Goal: Task Accomplishment & Management: Manage account settings

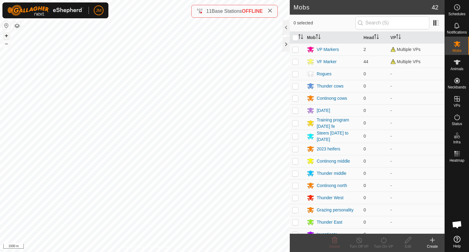
click at [7, 34] on button "+" at bounding box center [6, 35] width 7 height 7
click at [8, 34] on button "+" at bounding box center [6, 35] width 7 height 7
click at [5, 44] on button "–" at bounding box center [6, 43] width 7 height 7
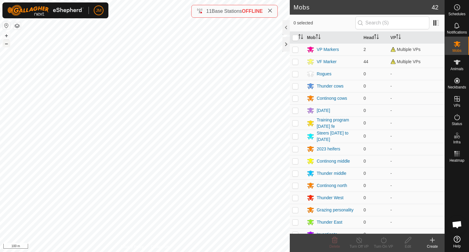
click at [5, 44] on button "–" at bounding box center [6, 43] width 7 height 7
click at [6, 36] on button "+" at bounding box center [6, 35] width 7 height 7
click at [3, 44] on button "–" at bounding box center [6, 43] width 7 height 7
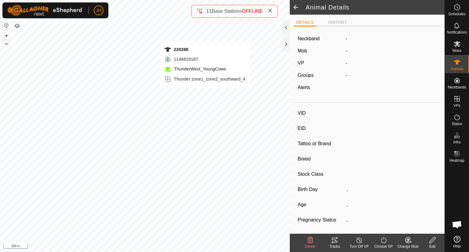
type input "220288"
type input "-"
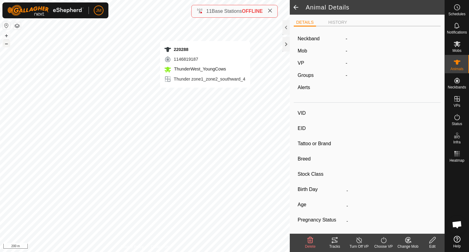
type input "-"
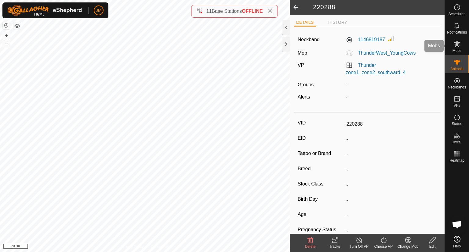
click at [457, 53] on span "Mobs" at bounding box center [457, 51] width 9 height 4
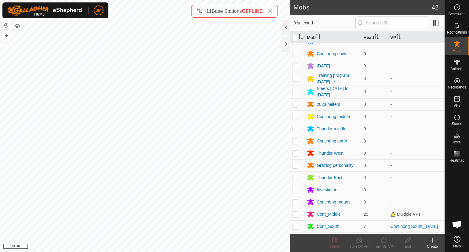
scroll to position [24, 0]
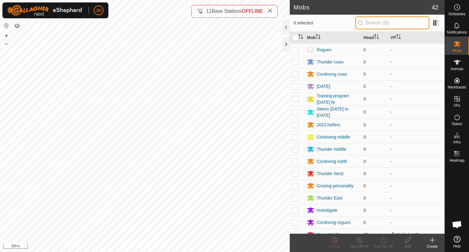
click at [390, 23] on input "text" at bounding box center [392, 22] width 74 height 13
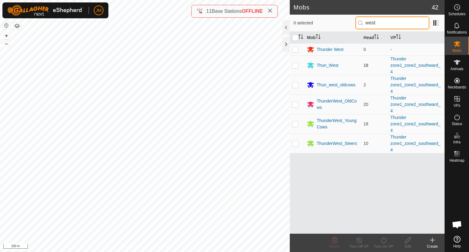
type input "west"
click at [297, 65] on p-checkbox at bounding box center [295, 65] width 6 height 5
click at [295, 65] on p-checkbox at bounding box center [295, 65] width 6 height 5
checkbox input "false"
click at [297, 85] on p-checkbox at bounding box center [295, 84] width 6 height 5
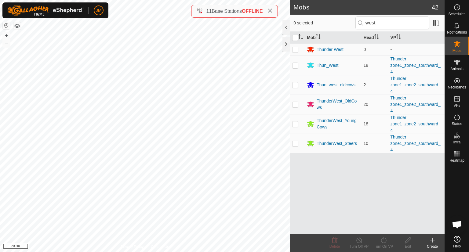
checkbox input "true"
click at [332, 86] on div "Thun_west_oldcows" at bounding box center [336, 85] width 39 height 6
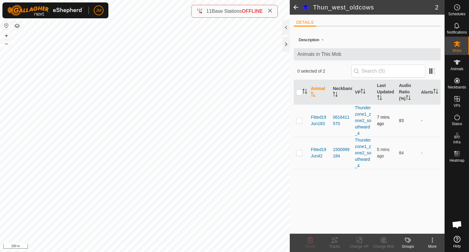
click at [299, 121] on p-checkbox at bounding box center [299, 120] width 6 height 5
checkbox input "true"
click at [299, 147] on td at bounding box center [301, 153] width 15 height 32
checkbox input "true"
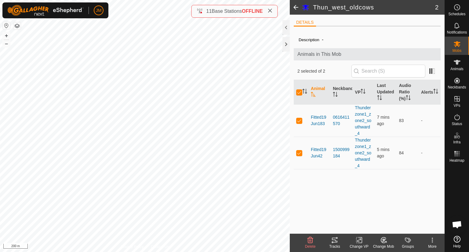
click at [382, 242] on icon at bounding box center [383, 240] width 5 height 5
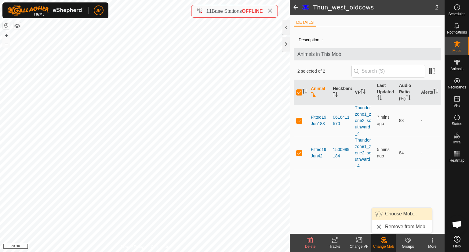
click at [396, 218] on link "Choose Mob..." at bounding box center [402, 214] width 60 height 12
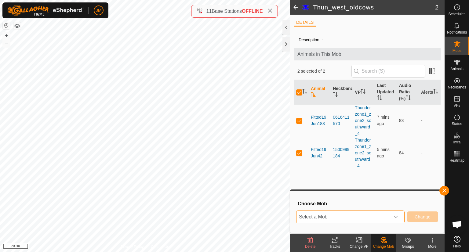
click at [365, 215] on span "Select a Mob" at bounding box center [343, 217] width 93 height 12
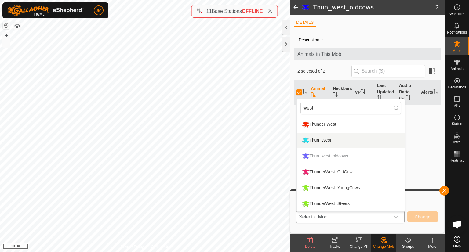
type input "west"
click at [334, 141] on li "Thun_West" at bounding box center [351, 140] width 108 height 15
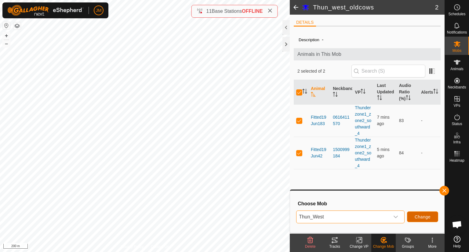
click at [418, 217] on span "Change" at bounding box center [423, 217] width 16 height 5
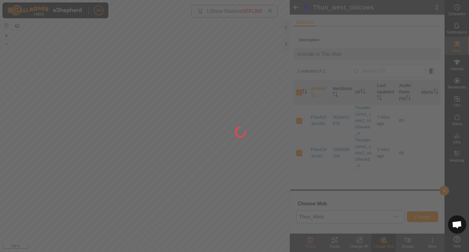
checkbox input "false"
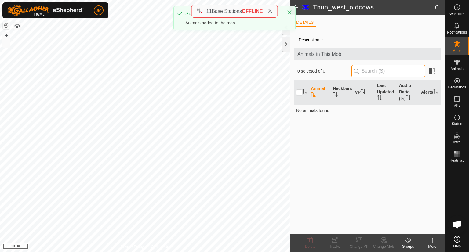
click at [369, 75] on input "text" at bounding box center [388, 71] width 74 height 13
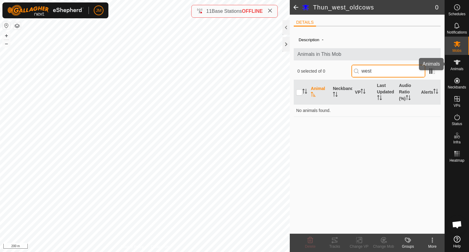
type input "west"
click at [457, 62] on icon at bounding box center [457, 62] width 7 height 5
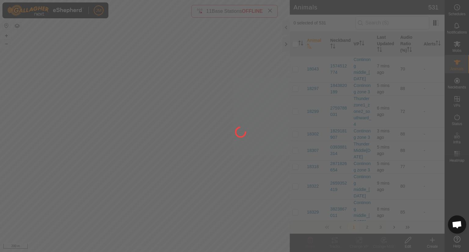
click at [458, 41] on div at bounding box center [234, 126] width 469 height 252
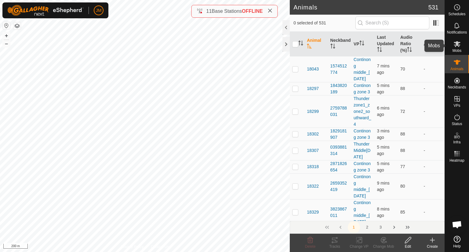
click at [456, 46] on icon at bounding box center [456, 43] width 7 height 7
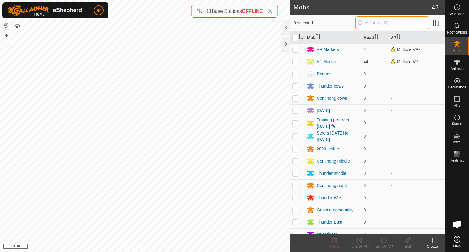
click at [383, 24] on input "text" at bounding box center [392, 22] width 74 height 13
type input "e"
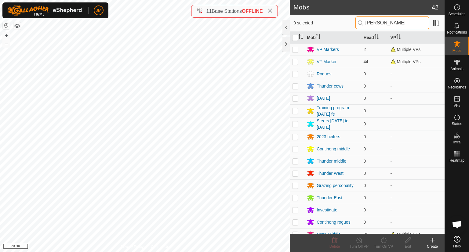
type input "west"
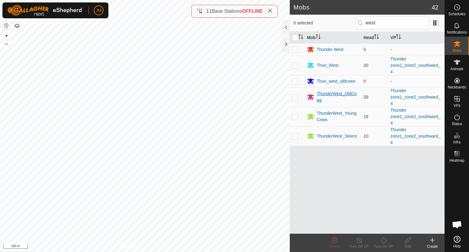
click at [325, 93] on div "ThunderWest_OldCows" at bounding box center [338, 97] width 42 height 13
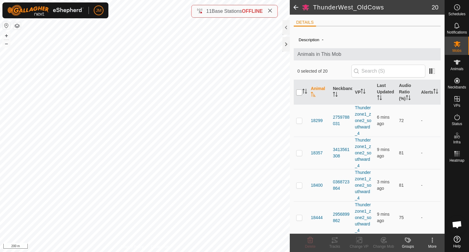
click at [299, 95] on input "checkbox" at bounding box center [299, 92] width 6 height 6
checkbox input "true"
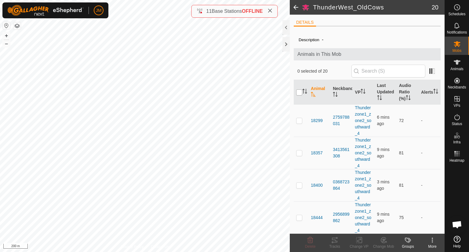
checkbox input "true"
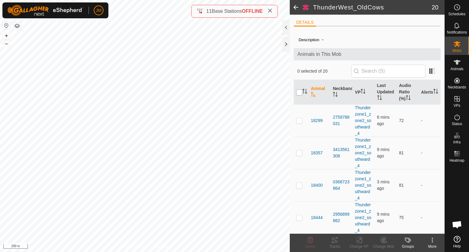
checkbox input "true"
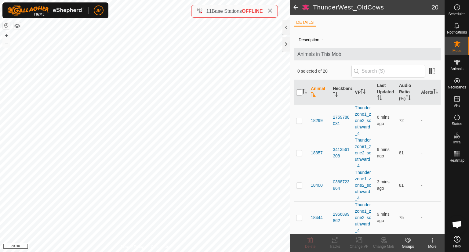
checkbox input "true"
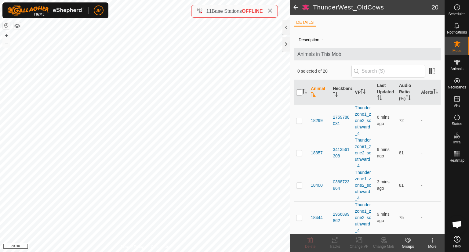
checkbox input "true"
click at [358, 239] on icon at bounding box center [359, 240] width 8 height 7
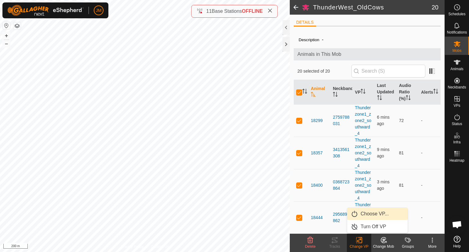
click at [372, 214] on link "Choose VP..." at bounding box center [377, 214] width 60 height 12
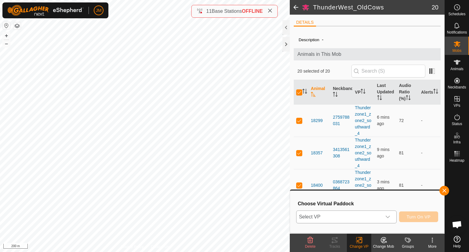
click at [353, 213] on span "Select VP" at bounding box center [339, 217] width 85 height 12
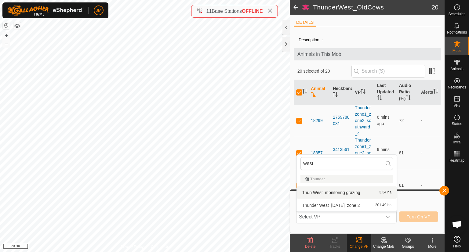
type input "west"
click at [408, 205] on h3 "Choose Virtual Paddock" at bounding box center [368, 204] width 140 height 6
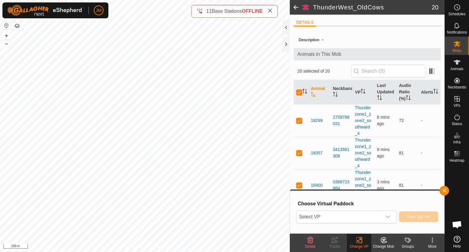
click at [382, 240] on icon at bounding box center [384, 240] width 4 height 3
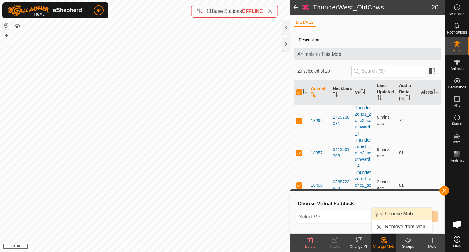
click at [392, 218] on link "Choose Mob..." at bounding box center [402, 214] width 60 height 12
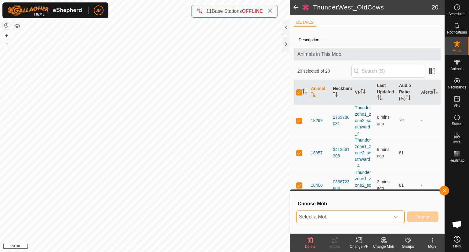
click at [355, 219] on span "Select a Mob" at bounding box center [343, 217] width 93 height 12
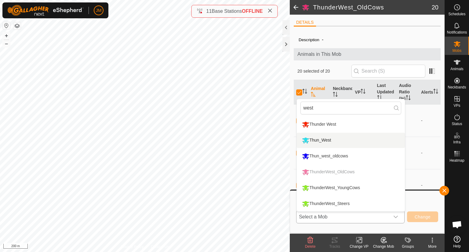
type input "west"
click at [349, 141] on li "Thun_West" at bounding box center [351, 140] width 108 height 15
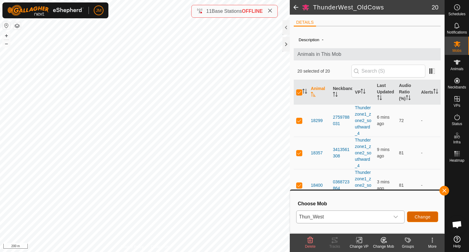
click at [420, 218] on span "Change" at bounding box center [423, 217] width 16 height 5
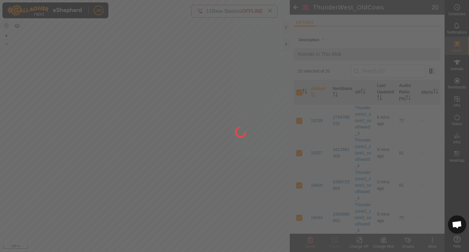
checkbox input "false"
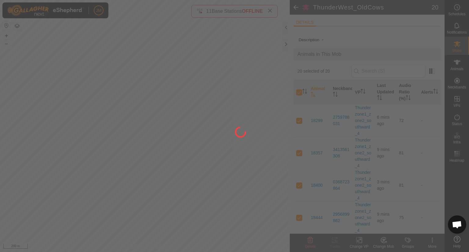
checkbox input "false"
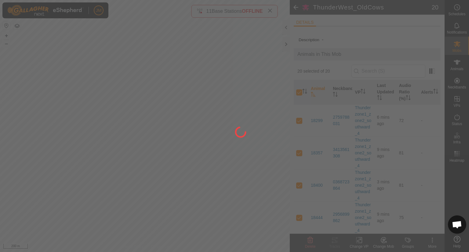
checkbox input "false"
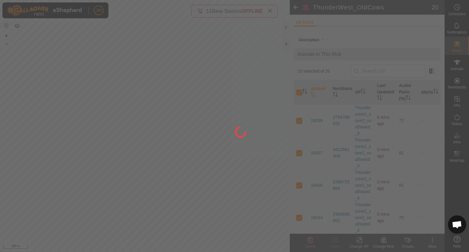
checkbox input "false"
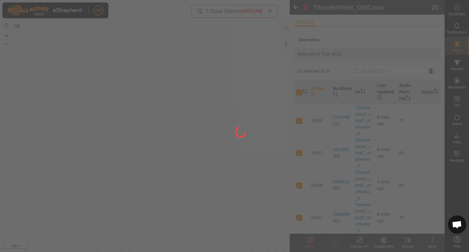
checkbox input "false"
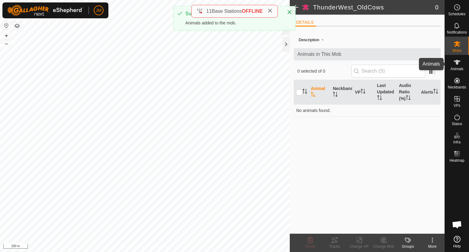
click at [454, 66] on es-animals-svg-icon at bounding box center [457, 62] width 11 height 10
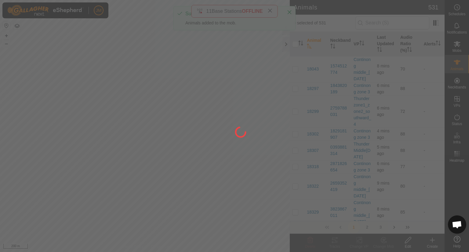
click at [456, 46] on div at bounding box center [234, 126] width 469 height 252
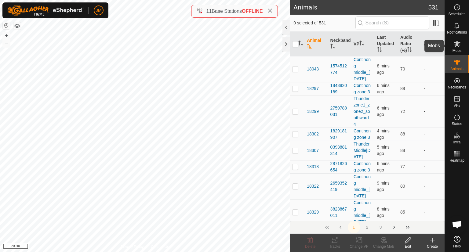
click at [456, 46] on icon at bounding box center [456, 43] width 7 height 7
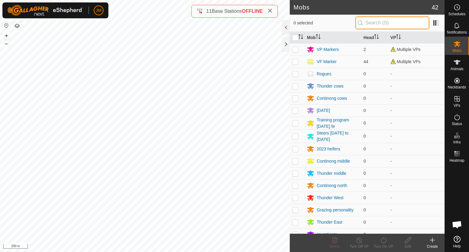
click at [392, 26] on input "text" at bounding box center [392, 22] width 74 height 13
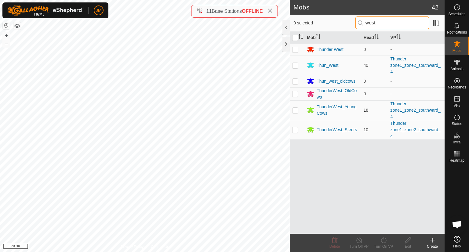
type input "west"
click at [295, 110] on p-checkbox at bounding box center [295, 110] width 6 height 5
checkbox input "true"
click at [294, 130] on p-checkbox at bounding box center [295, 129] width 6 height 5
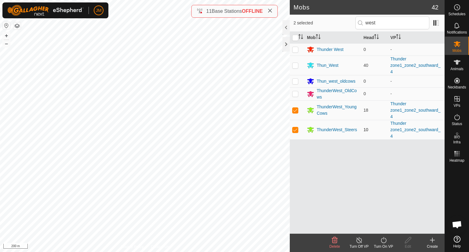
click at [299, 129] on td at bounding box center [297, 130] width 15 height 20
checkbox input "false"
click at [328, 107] on div "ThunderWest_YoungCows" at bounding box center [338, 110] width 42 height 13
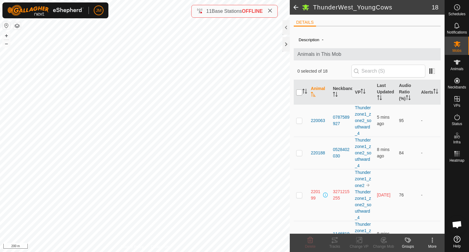
click at [300, 94] on input "checkbox" at bounding box center [299, 92] width 6 height 6
checkbox input "true"
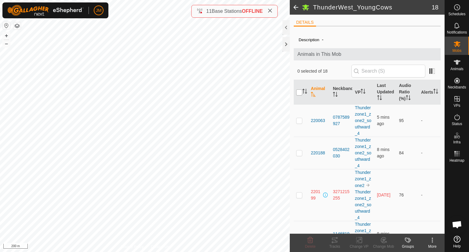
checkbox input "true"
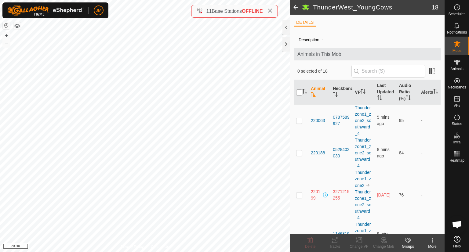
checkbox input "true"
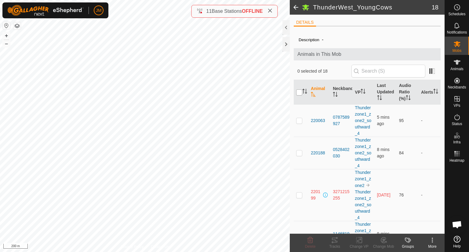
checkbox input "true"
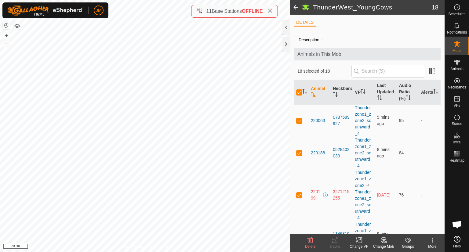
click at [382, 241] on icon at bounding box center [384, 240] width 8 height 7
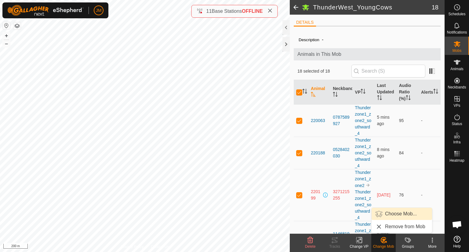
click at [390, 212] on link "Choose Mob..." at bounding box center [402, 214] width 60 height 12
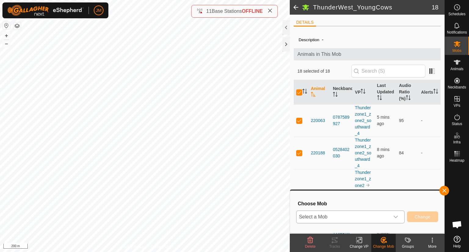
click at [353, 215] on span "Select a Mob" at bounding box center [343, 217] width 93 height 12
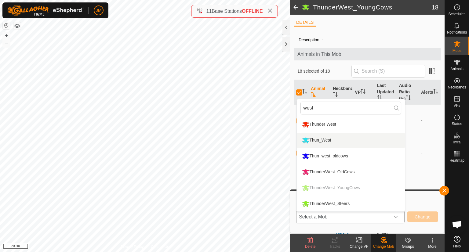
type input "west"
click at [347, 145] on li "Thun_West" at bounding box center [351, 140] width 108 height 15
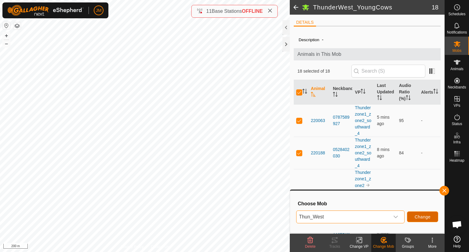
click at [413, 220] on button "Change" at bounding box center [422, 217] width 31 height 11
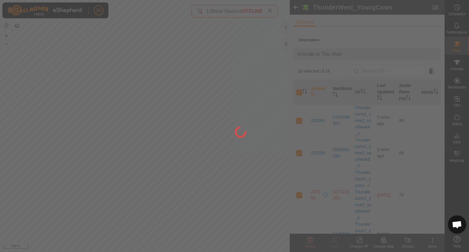
checkbox input "false"
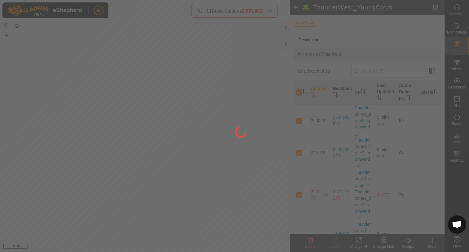
checkbox input "false"
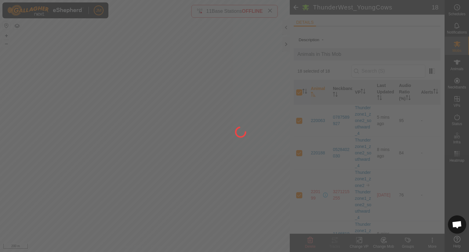
checkbox input "false"
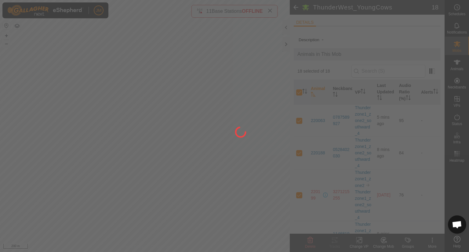
checkbox input "false"
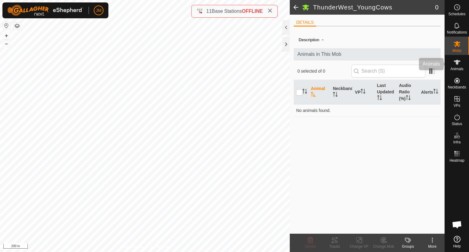
click at [448, 66] on div "Animals" at bounding box center [457, 64] width 24 height 18
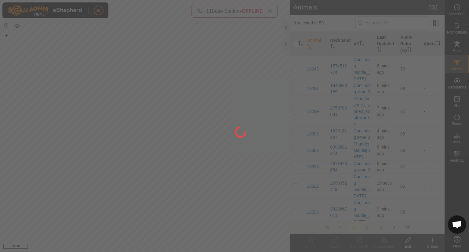
click at [456, 47] on div at bounding box center [234, 126] width 469 height 252
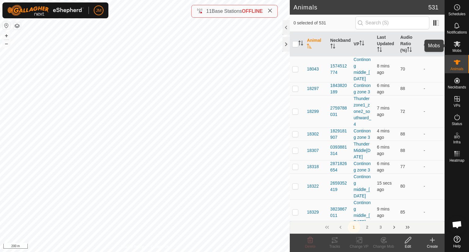
click at [456, 47] on icon at bounding box center [456, 43] width 7 height 7
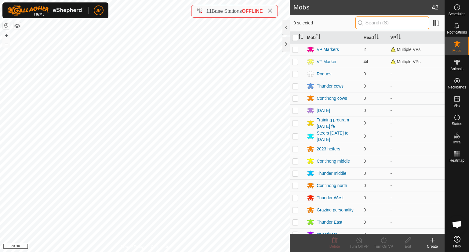
click at [397, 24] on input "text" at bounding box center [392, 22] width 74 height 13
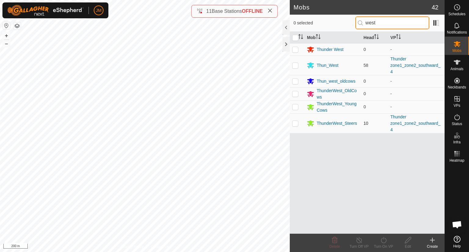
type input "west"
click at [297, 124] on p-checkbox at bounding box center [295, 123] width 6 height 5
checkbox input "true"
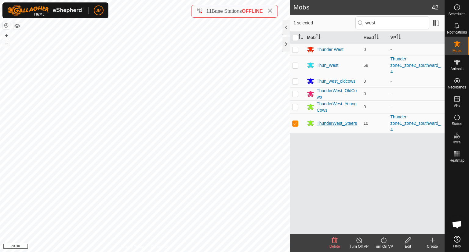
click at [331, 120] on div "ThunderWest_Steers" at bounding box center [337, 123] width 40 height 6
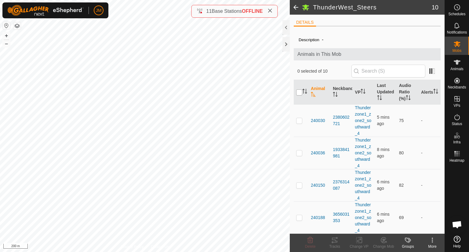
click at [301, 92] on input "checkbox" at bounding box center [299, 92] width 6 height 6
checkbox input "true"
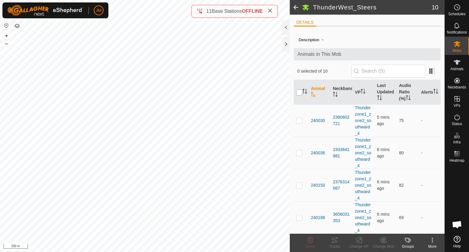
checkbox input "true"
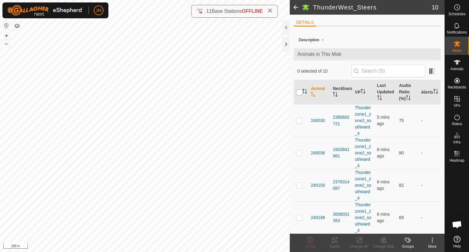
checkbox input "true"
click at [385, 240] on icon at bounding box center [384, 240] width 8 height 7
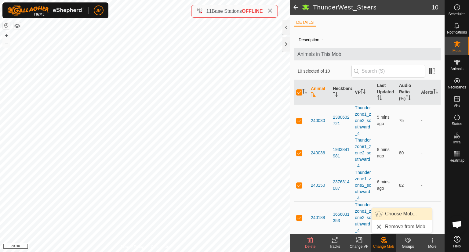
click at [397, 216] on link "Choose Mob..." at bounding box center [402, 214] width 60 height 12
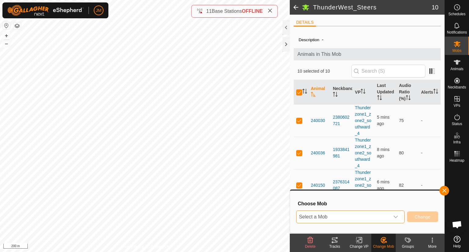
click at [374, 220] on span "Select a Mob" at bounding box center [343, 217] width 93 height 12
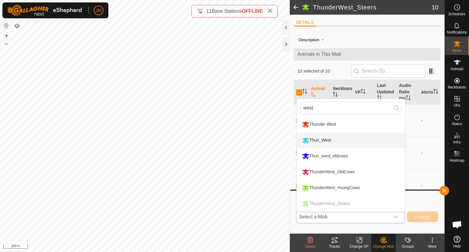
type input "west"
click at [343, 140] on li "Thun_West" at bounding box center [351, 140] width 108 height 15
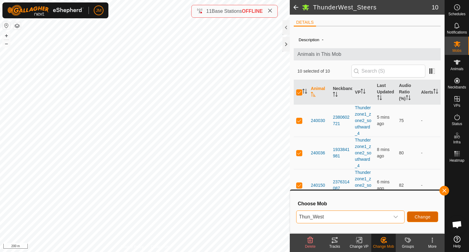
click at [417, 218] on span "Change" at bounding box center [423, 217] width 16 height 5
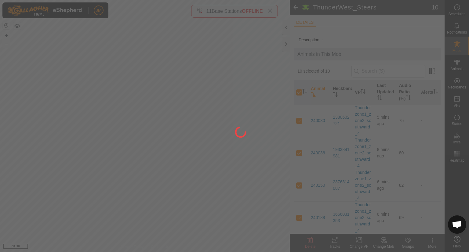
checkbox input "false"
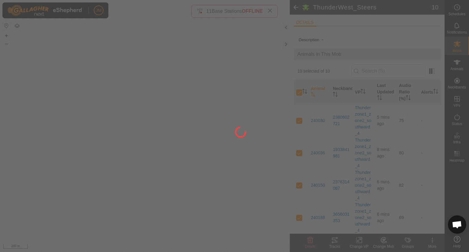
checkbox input "false"
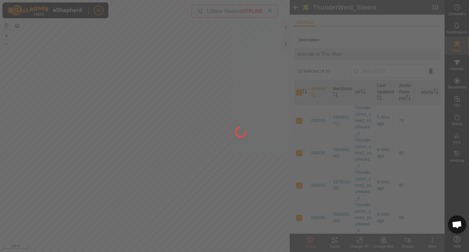
checkbox input "false"
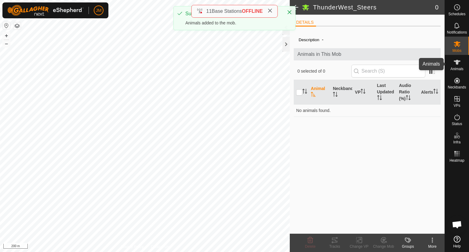
click at [461, 64] on icon at bounding box center [456, 62] width 7 height 7
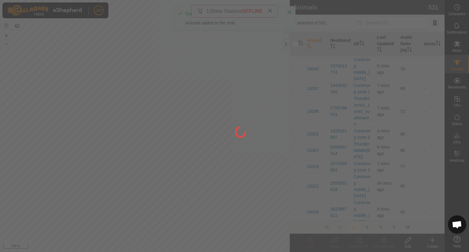
click at [457, 40] on div at bounding box center [234, 126] width 469 height 252
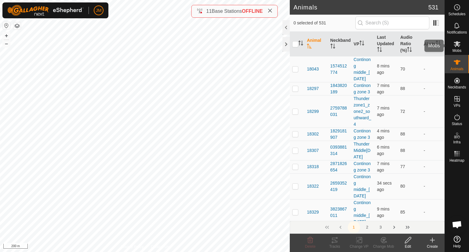
click at [457, 45] on icon at bounding box center [457, 44] width 7 height 6
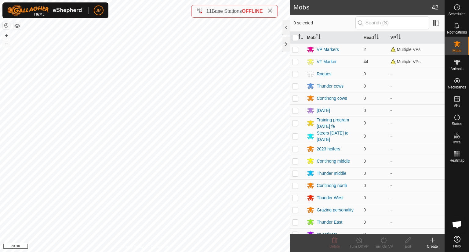
click at [393, 30] on div "0 selected" at bounding box center [367, 23] width 155 height 17
click at [395, 28] on input "text" at bounding box center [392, 22] width 74 height 13
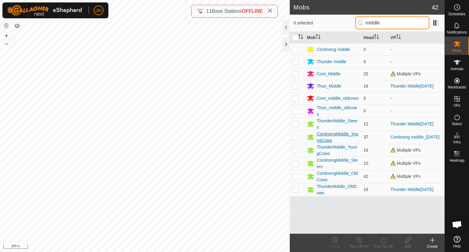
type input "middle"
click at [343, 133] on div "ContinongMiddle_YoungCows" at bounding box center [338, 137] width 42 height 13
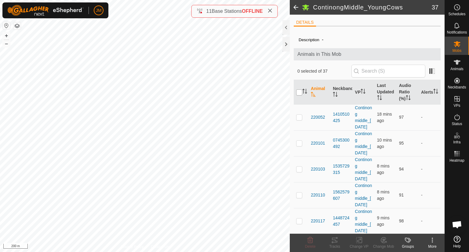
click at [300, 92] on input "checkbox" at bounding box center [299, 92] width 6 height 6
checkbox input "true"
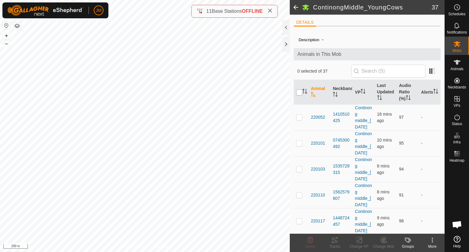
checkbox input "true"
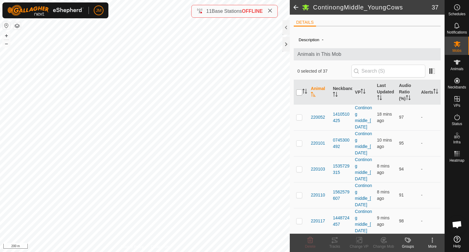
checkbox input "true"
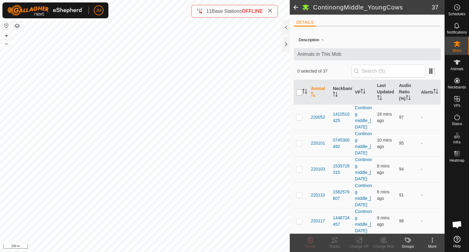
checkbox input "true"
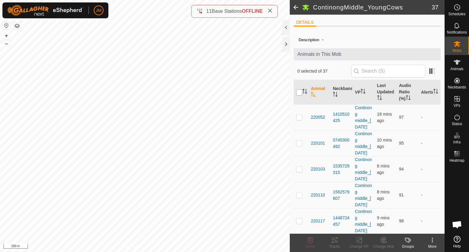
checkbox input "true"
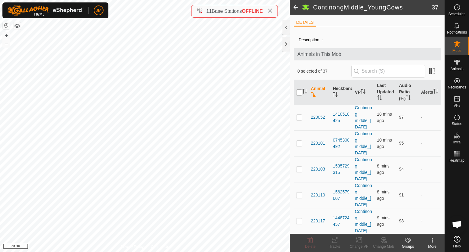
checkbox input "true"
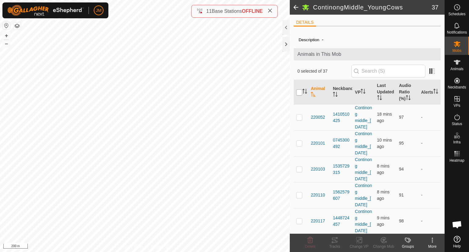
checkbox input "true"
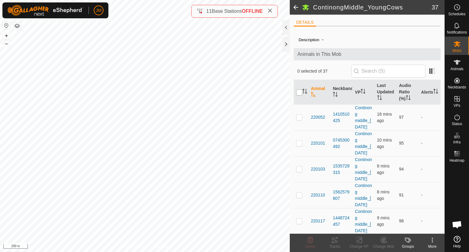
checkbox input "true"
click at [382, 240] on icon at bounding box center [384, 240] width 8 height 7
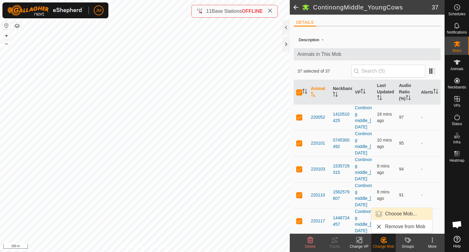
click at [396, 212] on link "Choose Mob..." at bounding box center [402, 214] width 60 height 12
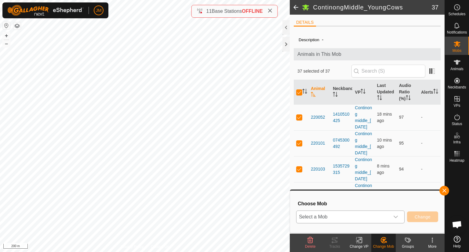
click at [326, 218] on span "Select a Mob" at bounding box center [343, 217] width 93 height 12
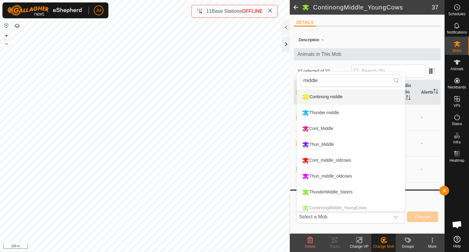
type input "middle"
click at [286, 43] on div at bounding box center [285, 44] width 7 height 15
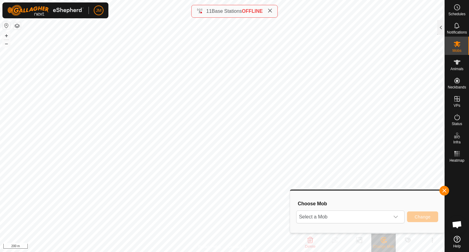
click at [274, 13] on div "11 Base Stations OFFLINE" at bounding box center [234, 11] width 86 height 13
click at [447, 191] on button "button" at bounding box center [444, 191] width 10 height 10
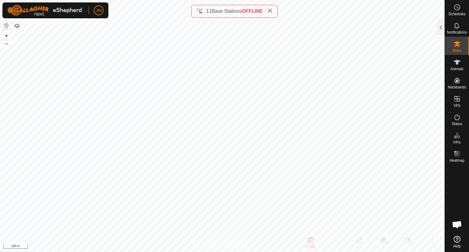
click at [270, 10] on icon at bounding box center [270, 10] width 5 height 5
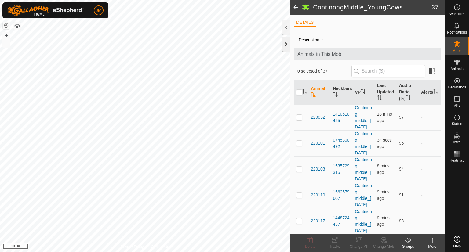
click at [286, 44] on div at bounding box center [285, 44] width 7 height 15
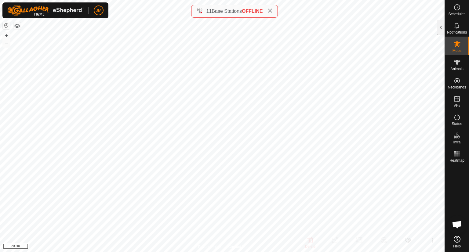
click at [271, 11] on icon at bounding box center [270, 10] width 5 height 5
click at [7, 35] on button "+" at bounding box center [6, 35] width 7 height 7
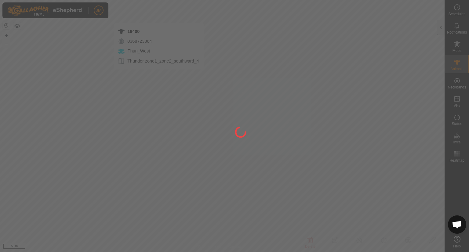
type input "18400"
type input "-"
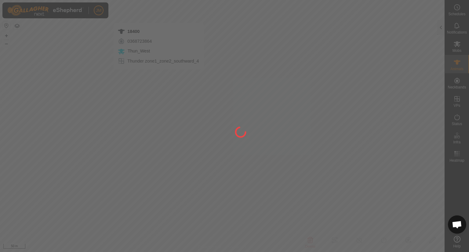
type input "-"
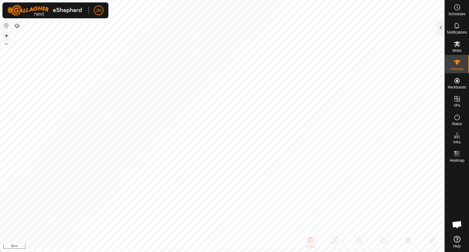
click at [9, 34] on button "+" at bounding box center [6, 35] width 7 height 7
click at [7, 41] on button "–" at bounding box center [6, 43] width 7 height 7
click at [7, 34] on button "+" at bounding box center [6, 35] width 7 height 7
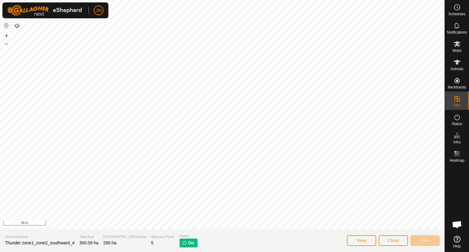
click at [404, 247] on div "View Close Edit" at bounding box center [393, 240] width 93 height 15
click at [394, 242] on span "Close" at bounding box center [394, 240] width 12 height 5
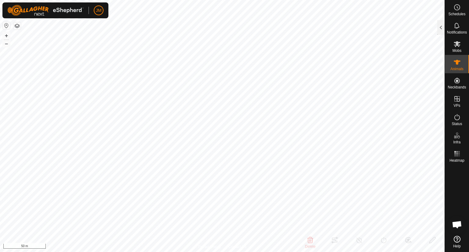
type input "18400"
type input "-"
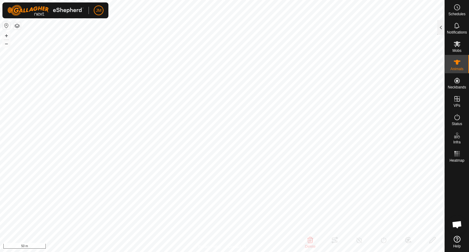
type input "-"
click at [7, 46] on button "–" at bounding box center [6, 43] width 7 height 7
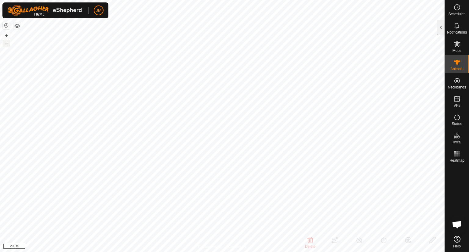
type input "220288"
type input "-"
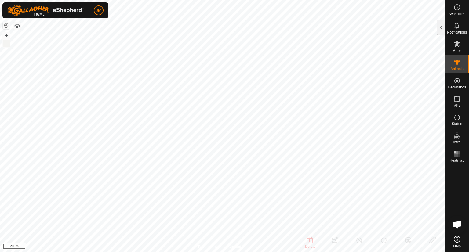
type input "-"
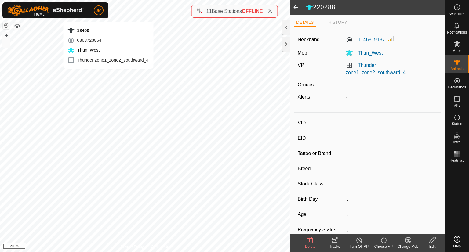
type input "18400"
type input "-"
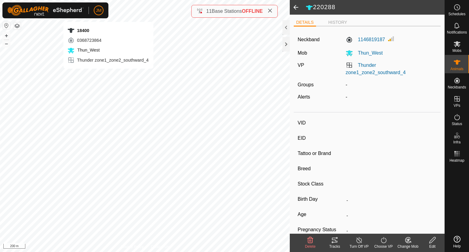
type input "-"
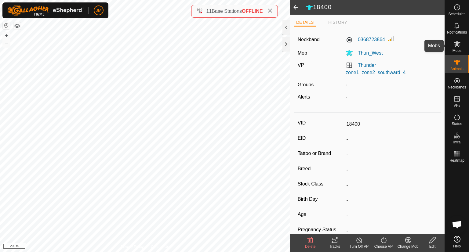
click at [455, 47] on icon at bounding box center [456, 43] width 7 height 7
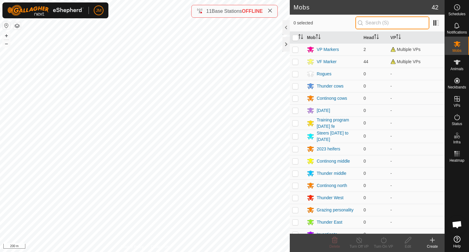
click at [375, 24] on input "text" at bounding box center [392, 22] width 74 height 13
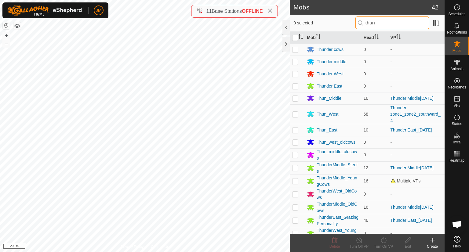
scroll to position [21, 0]
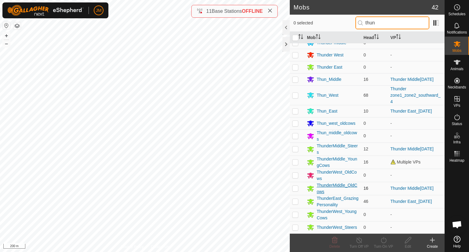
type input "thun"
click at [328, 184] on div "ThunderMiddle_OldCows" at bounding box center [338, 188] width 42 height 13
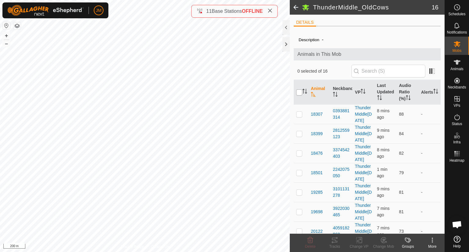
click at [297, 93] on input "checkbox" at bounding box center [299, 92] width 6 height 6
checkbox input "true"
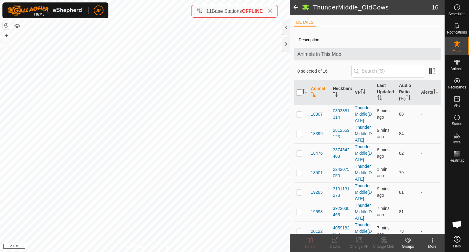
checkbox input "true"
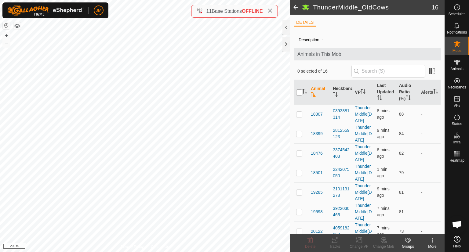
checkbox input "true"
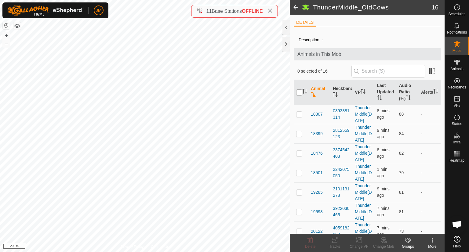
checkbox input "true"
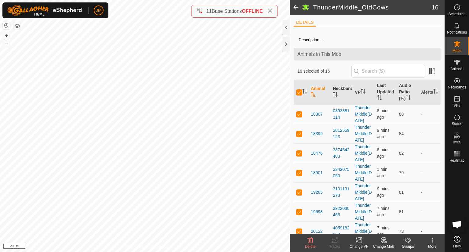
click at [381, 242] on icon at bounding box center [383, 240] width 5 height 5
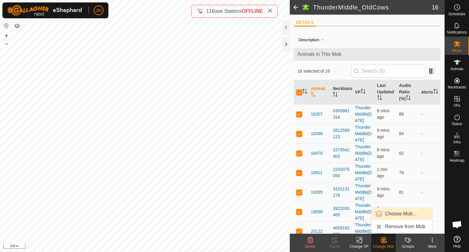
click at [398, 215] on link "Choose Mob..." at bounding box center [402, 214] width 60 height 12
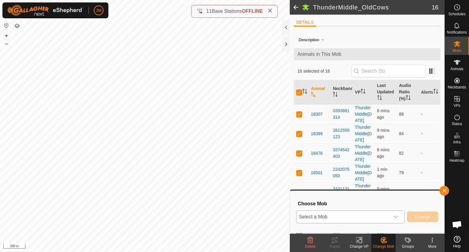
click at [346, 216] on span "Select a Mob" at bounding box center [343, 217] width 93 height 12
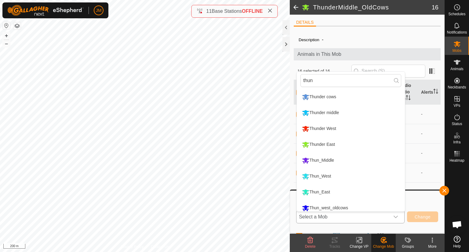
scroll to position [4, 0]
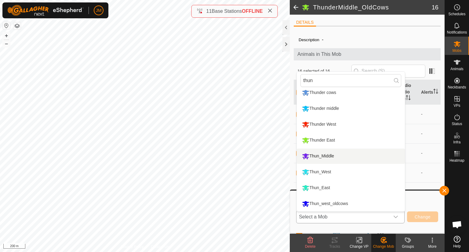
type input "thun"
click at [358, 158] on li "Thun_Middle" at bounding box center [351, 156] width 108 height 15
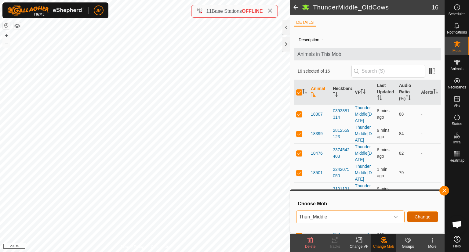
click at [415, 215] on span "Change" at bounding box center [423, 217] width 16 height 5
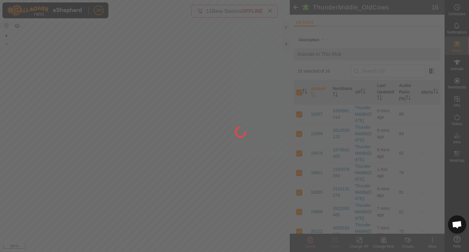
checkbox input "false"
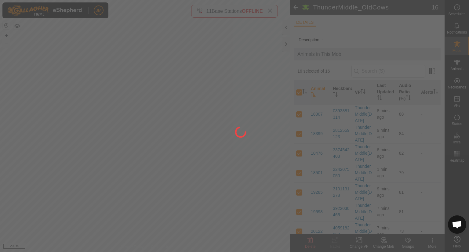
checkbox input "false"
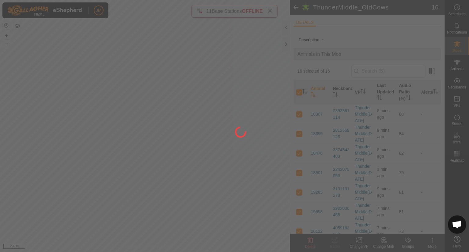
checkbox input "false"
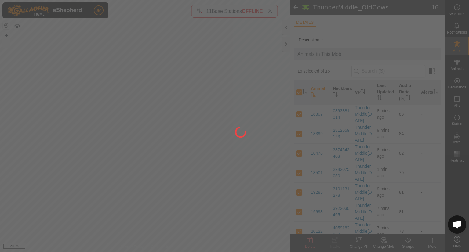
checkbox input "false"
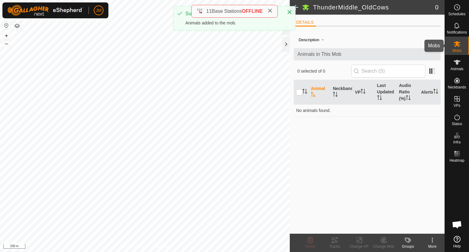
click at [456, 44] on icon at bounding box center [457, 44] width 7 height 6
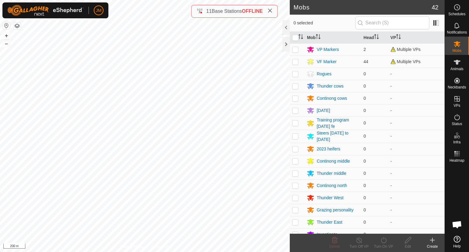
click at [369, 14] on header "Mobs 42" at bounding box center [367, 7] width 155 height 15
click at [367, 19] on input "text" at bounding box center [392, 22] width 74 height 13
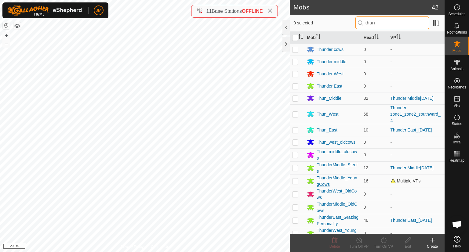
type input "thun"
click at [322, 181] on div "ThunderMiddle_YoungCows" at bounding box center [338, 181] width 42 height 13
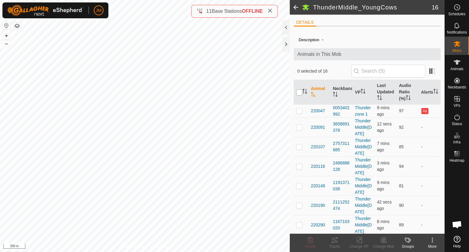
click at [300, 93] on input "checkbox" at bounding box center [299, 92] width 6 height 6
checkbox input "true"
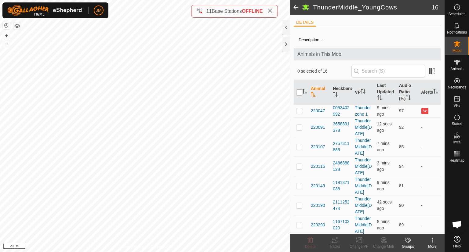
checkbox input "true"
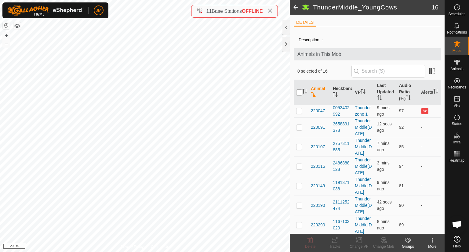
checkbox input "true"
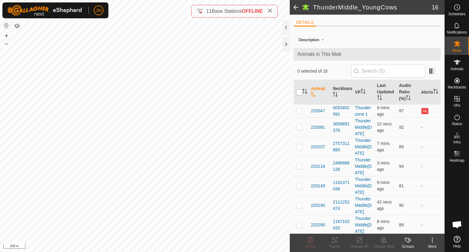
checkbox input "true"
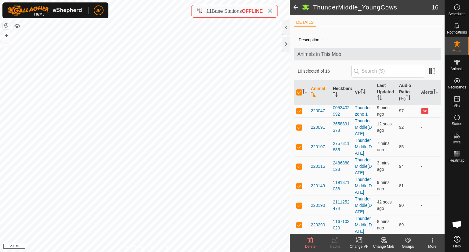
click at [384, 242] on icon at bounding box center [384, 240] width 8 height 7
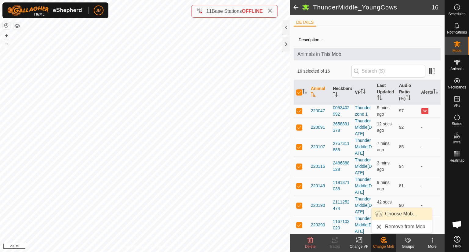
click at [396, 214] on link "Choose Mob..." at bounding box center [402, 214] width 60 height 12
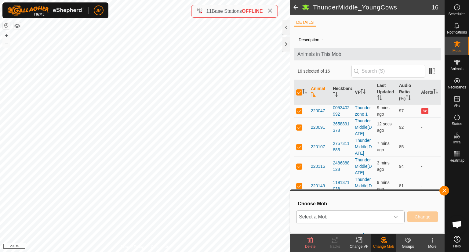
click at [353, 221] on span "Select a Mob" at bounding box center [343, 217] width 93 height 12
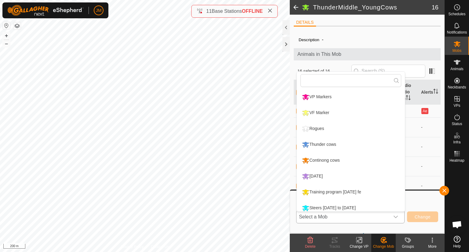
type input "h"
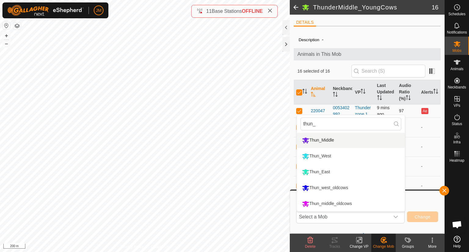
type input "thun_"
click at [381, 104] on td "9 mins ago" at bounding box center [386, 110] width 22 height 13
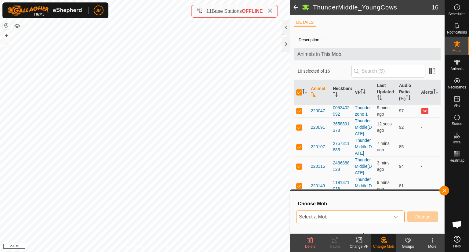
click at [334, 217] on span "Select a Mob" at bounding box center [343, 217] width 93 height 12
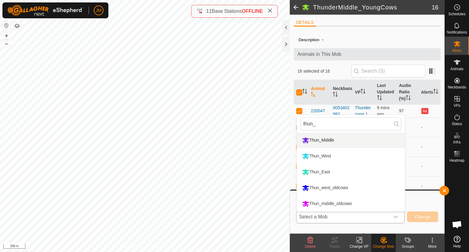
click at [353, 142] on li "Thun_Middle" at bounding box center [351, 140] width 108 height 15
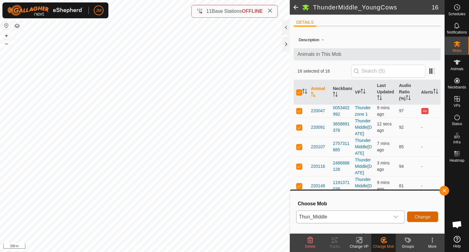
click at [417, 217] on span "Change" at bounding box center [423, 217] width 16 height 5
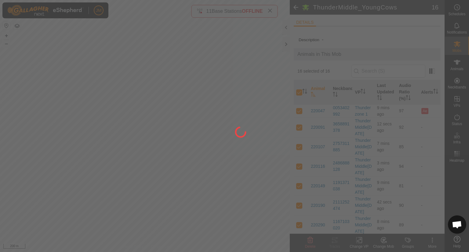
checkbox input "false"
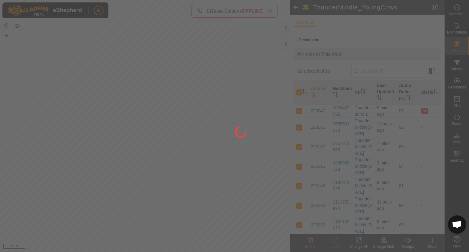
checkbox input "false"
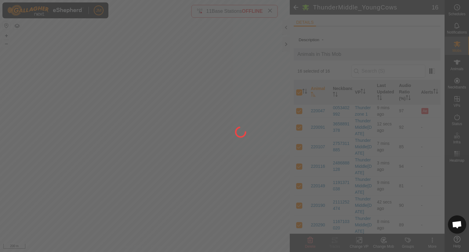
checkbox input "false"
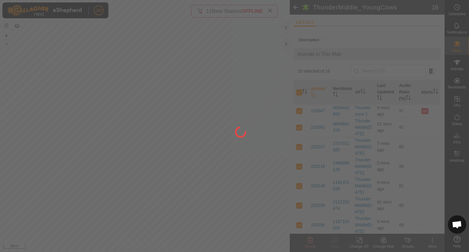
checkbox input "false"
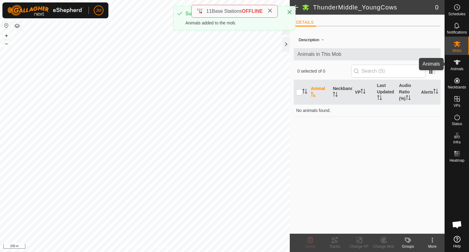
click at [455, 65] on icon at bounding box center [456, 62] width 7 height 7
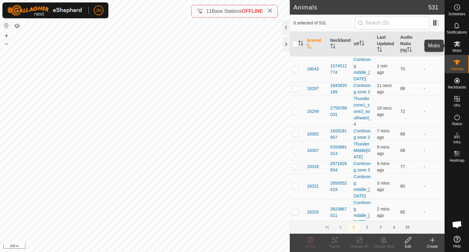
click at [456, 43] on icon at bounding box center [457, 44] width 7 height 6
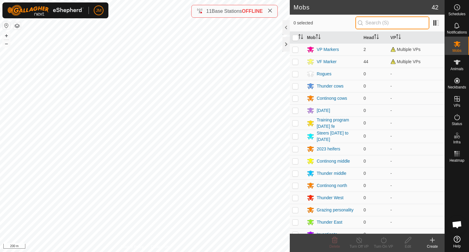
click at [399, 22] on input "text" at bounding box center [392, 22] width 74 height 13
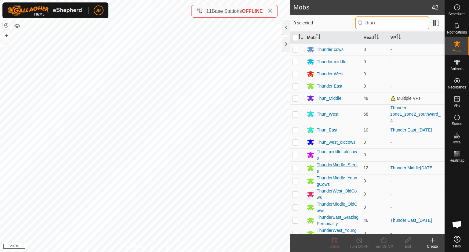
type input "thun"
click at [337, 166] on div "ThunderMiddle_Steers" at bounding box center [338, 168] width 42 height 13
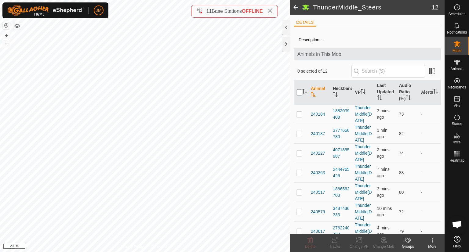
click at [300, 91] on input "checkbox" at bounding box center [299, 92] width 6 height 6
checkbox input "true"
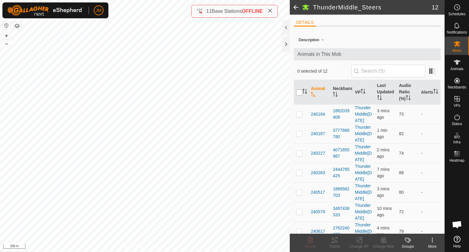
checkbox input "true"
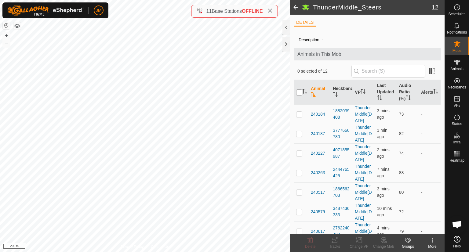
checkbox input "true"
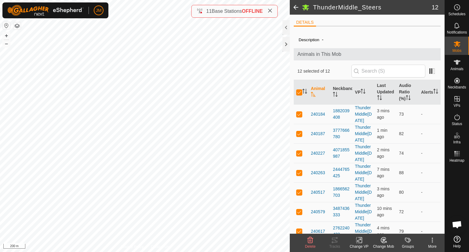
click at [385, 240] on icon at bounding box center [384, 240] width 8 height 7
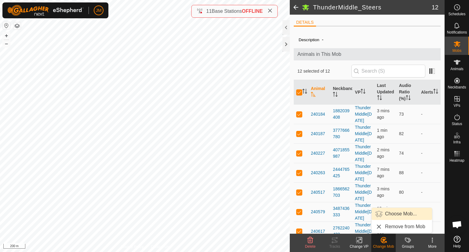
click at [401, 211] on link "Choose Mob..." at bounding box center [402, 214] width 60 height 12
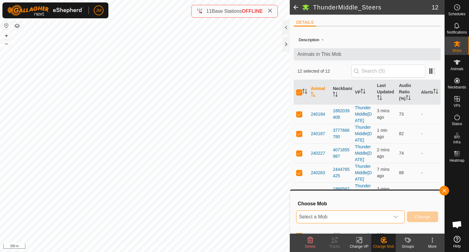
click at [382, 216] on span "Select a Mob" at bounding box center [343, 217] width 93 height 12
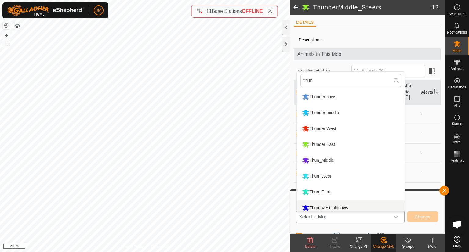
scroll to position [4, 0]
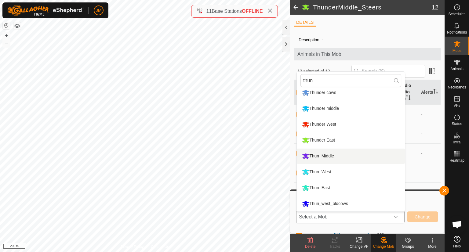
type input "thun"
click at [340, 158] on li "Thun_Middle" at bounding box center [351, 156] width 108 height 15
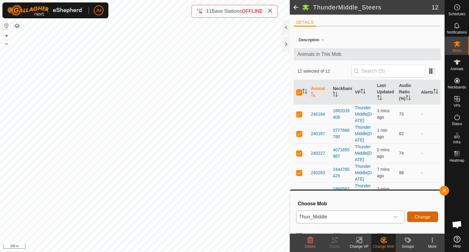
click at [424, 215] on span "Change" at bounding box center [423, 217] width 16 height 5
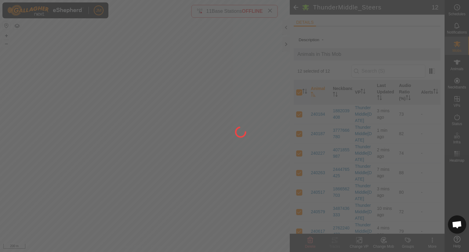
checkbox input "false"
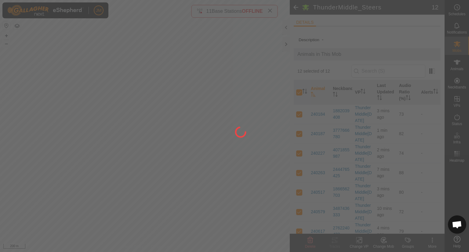
checkbox input "false"
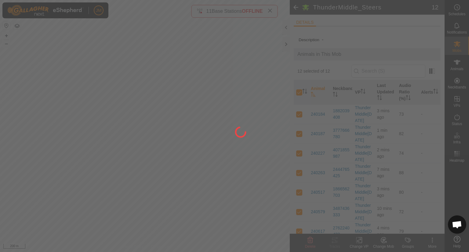
checkbox input "false"
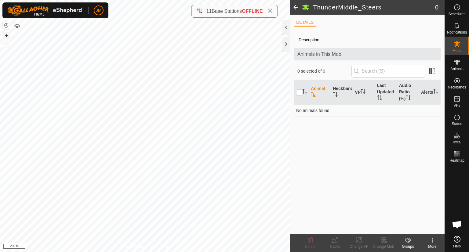
click at [10, 37] on button "+" at bounding box center [6, 35] width 7 height 7
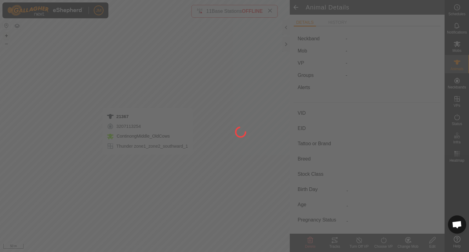
type input "21367"
type input "-"
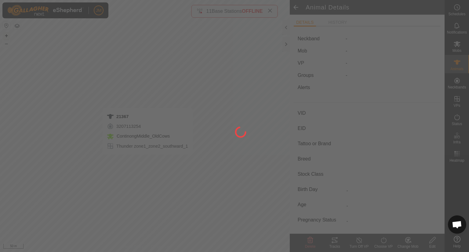
type input "-"
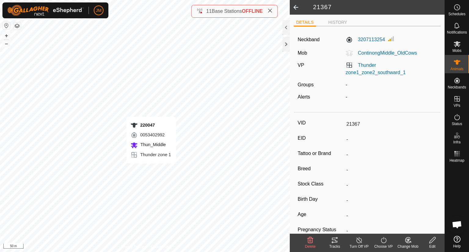
click at [151, 169] on div "220047 0053402992 Thun_Middle Thunder zone 1 + – ⇧ i 50 m" at bounding box center [145, 126] width 290 height 252
type input "220047"
type input "-"
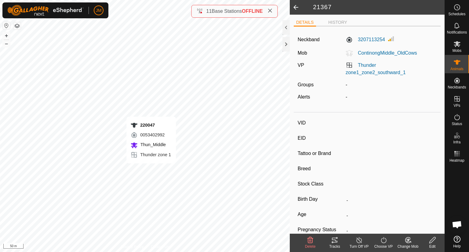
type input "-"
type input "0 kg"
type input "-"
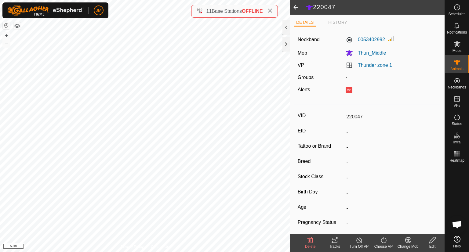
click at [452, 43] on es-mob-svg-icon at bounding box center [457, 44] width 11 height 10
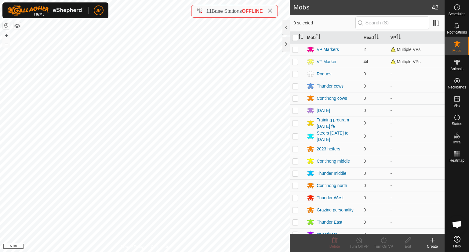
click at [458, 59] on icon at bounding box center [456, 62] width 7 height 7
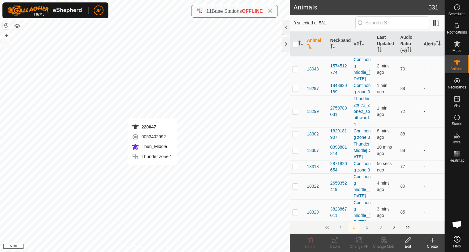
checkbox input "true"
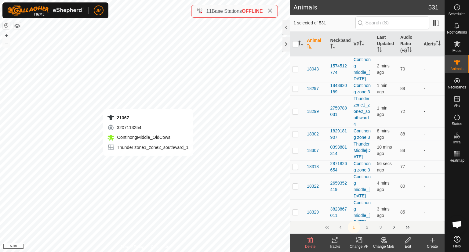
click at [148, 162] on div "21367 3207113254 ContinongMiddle_OldCows Thunder zone1_zone2_southward_1 + – ⇧ …" at bounding box center [145, 126] width 290 height 252
checkbox input "true"
click at [303, 42] on icon "Activate to sort" at bounding box center [300, 43] width 5 height 5
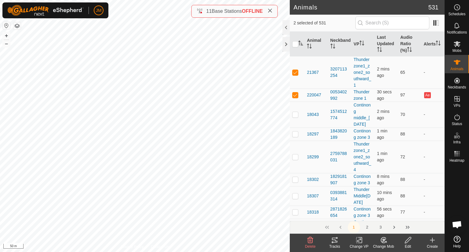
click at [384, 243] on icon at bounding box center [383, 240] width 5 height 5
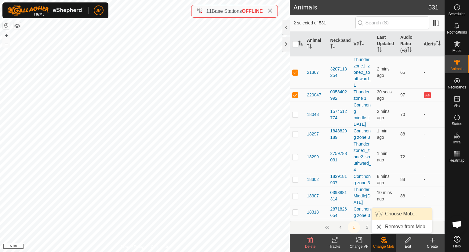
click at [397, 213] on link "Choose Mob..." at bounding box center [402, 214] width 60 height 12
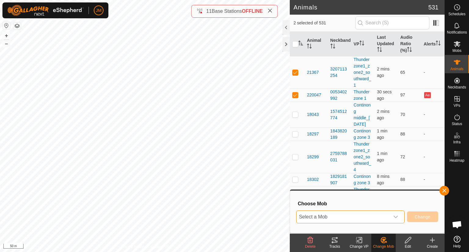
click at [321, 220] on span "Select a Mob" at bounding box center [343, 217] width 93 height 12
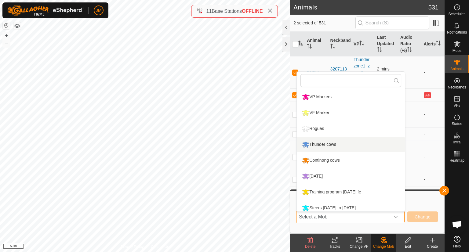
click at [321, 219] on span "Select a Mob" at bounding box center [343, 217] width 93 height 12
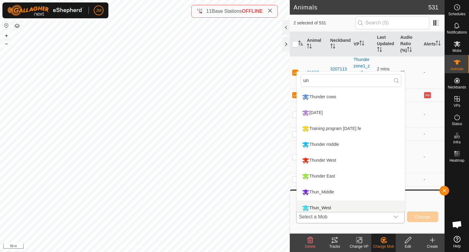
scroll to position [4, 0]
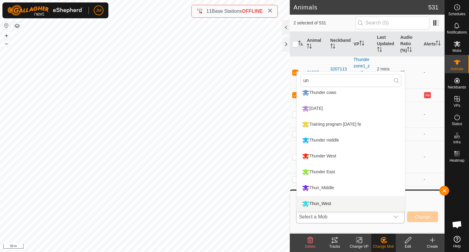
type input "un"
click at [337, 199] on li "Thun_West" at bounding box center [351, 203] width 108 height 15
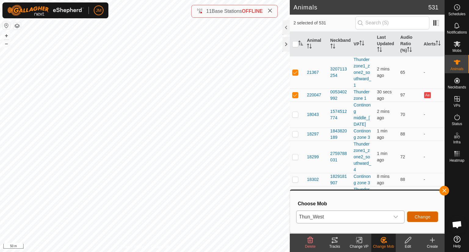
click at [415, 217] on span "Change" at bounding box center [423, 217] width 16 height 5
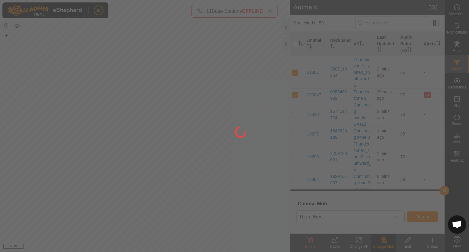
checkbox input "false"
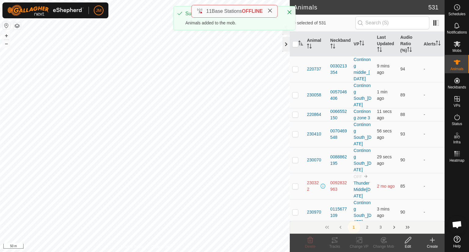
click at [284, 43] on div at bounding box center [285, 44] width 7 height 15
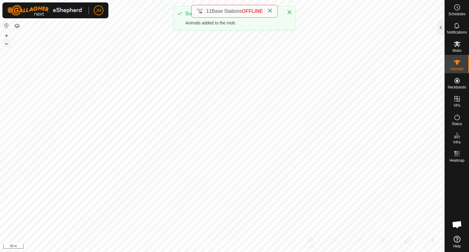
click at [6, 46] on button "–" at bounding box center [6, 43] width 7 height 7
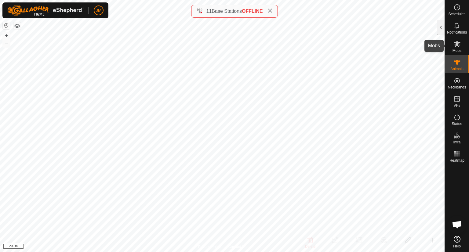
click at [455, 45] on icon at bounding box center [456, 43] width 7 height 7
click at [443, 30] on div at bounding box center [440, 27] width 7 height 15
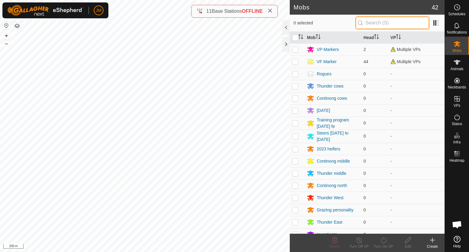
click at [380, 20] on input "text" at bounding box center [392, 22] width 74 height 13
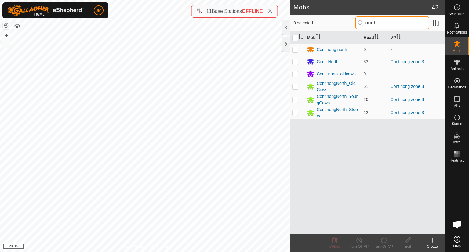
type input "north"
click at [371, 37] on th "Head" at bounding box center [374, 38] width 27 height 12
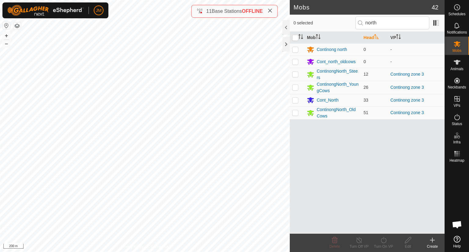
click at [371, 37] on th "Head" at bounding box center [374, 38] width 27 height 12
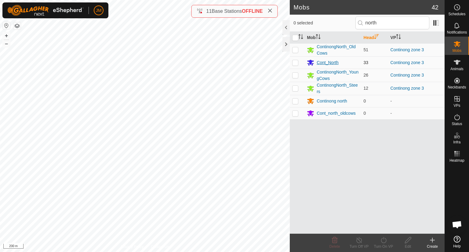
click at [325, 63] on div "Cont_North" at bounding box center [328, 63] width 22 height 6
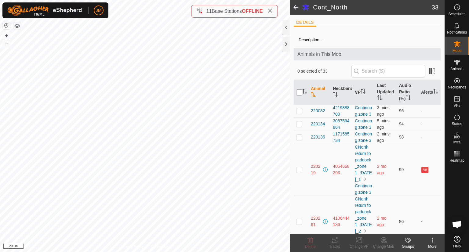
click at [299, 92] on input "checkbox" at bounding box center [299, 92] width 6 height 6
checkbox input "true"
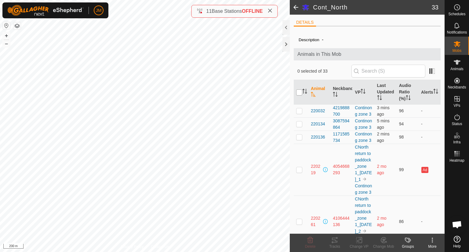
checkbox input "true"
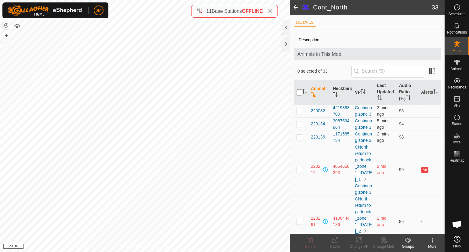
checkbox input "true"
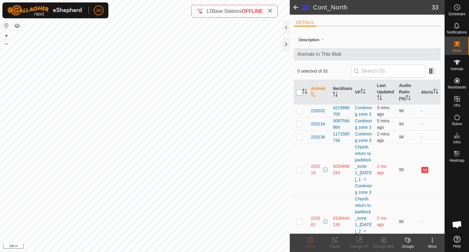
checkbox input "true"
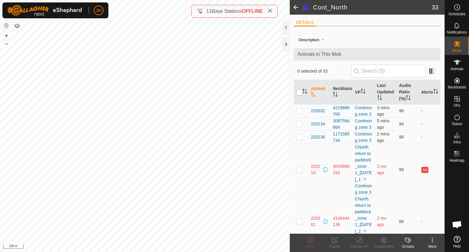
checkbox input "true"
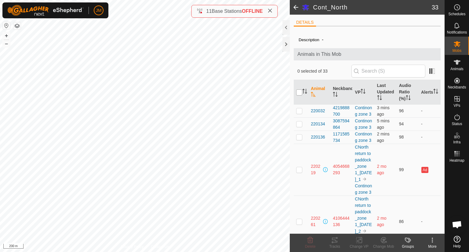
checkbox input "true"
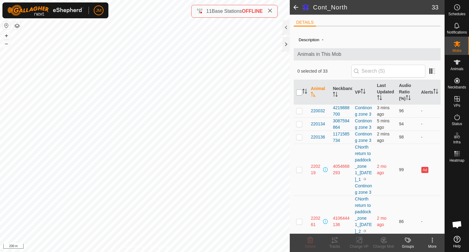
checkbox input "true"
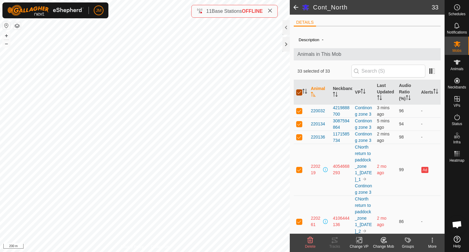
click at [299, 92] on input "checkbox" at bounding box center [299, 92] width 6 height 6
checkbox input "false"
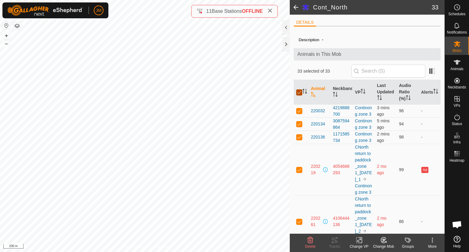
checkbox input "false"
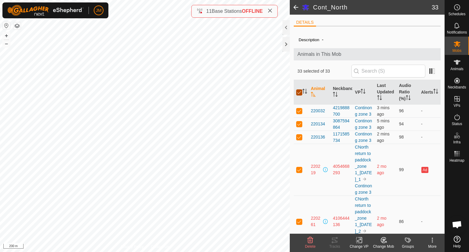
checkbox input "false"
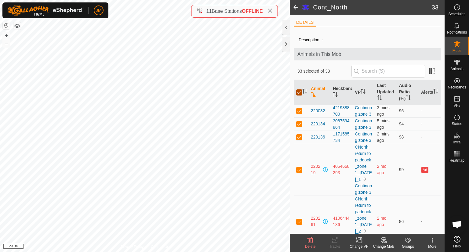
checkbox input "false"
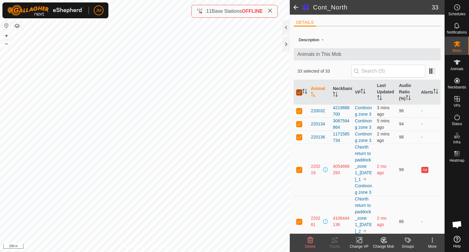
checkbox input "false"
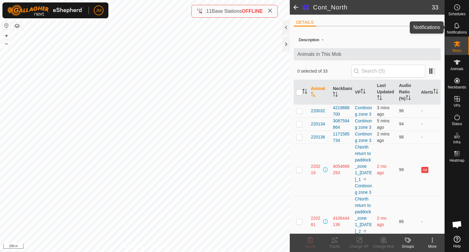
click at [457, 26] on icon at bounding box center [456, 25] width 7 height 7
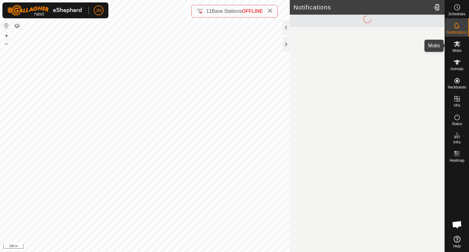
click at [457, 44] on icon at bounding box center [457, 44] width 7 height 6
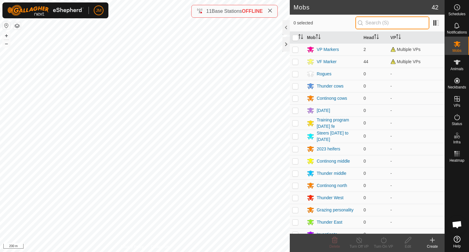
click at [402, 23] on input "text" at bounding box center [392, 22] width 74 height 13
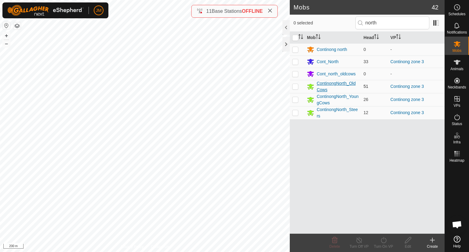
click at [329, 83] on div "ContinongNorth_OldCows" at bounding box center [338, 86] width 42 height 13
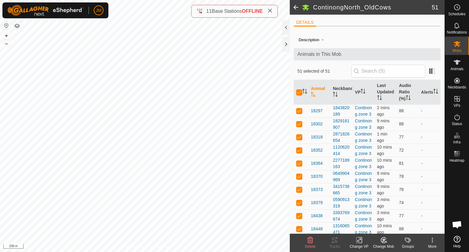
click at [384, 240] on icon at bounding box center [384, 240] width 4 height 3
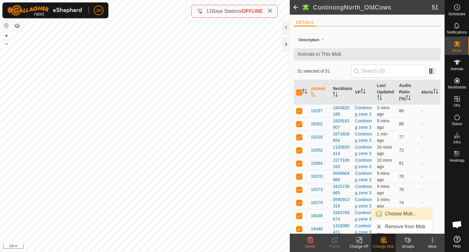
click at [394, 219] on link "Choose Mob..." at bounding box center [402, 214] width 60 height 12
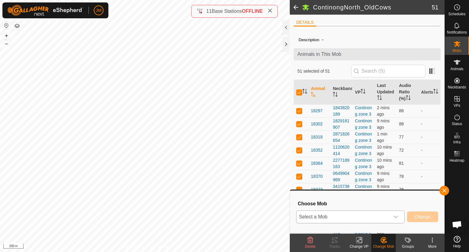
click at [357, 215] on span "Select a Mob" at bounding box center [343, 217] width 93 height 12
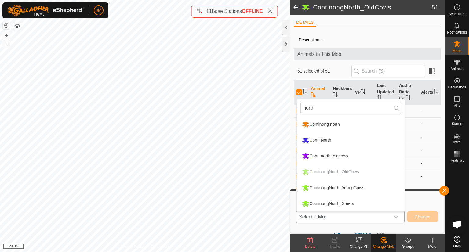
click at [362, 143] on li "Cont_North" at bounding box center [351, 140] width 108 height 15
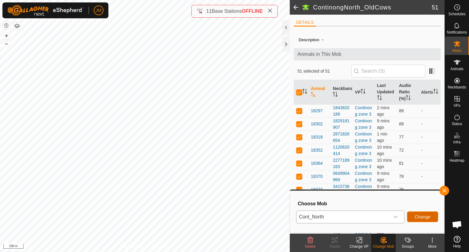
click at [419, 219] on span "Change" at bounding box center [423, 217] width 16 height 5
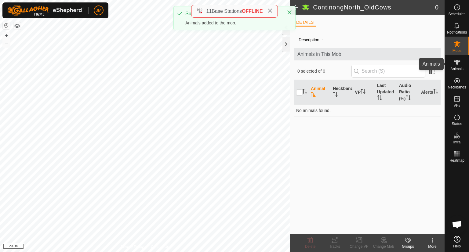
click at [463, 64] on div "Animals" at bounding box center [457, 64] width 24 height 18
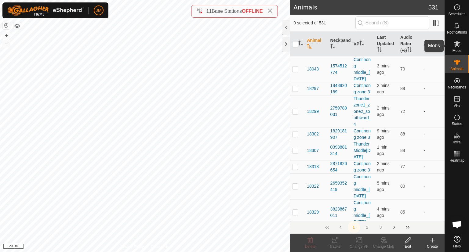
click at [456, 48] on es-mob-svg-icon at bounding box center [457, 44] width 11 height 10
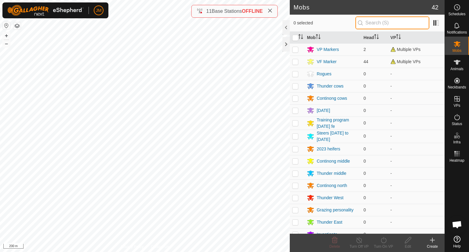
click at [382, 25] on input "text" at bounding box center [392, 22] width 74 height 13
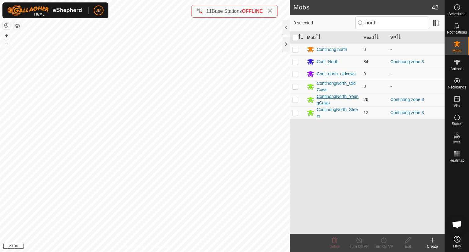
click at [326, 96] on div "ContinongNorth_YoungCows" at bounding box center [338, 99] width 42 height 13
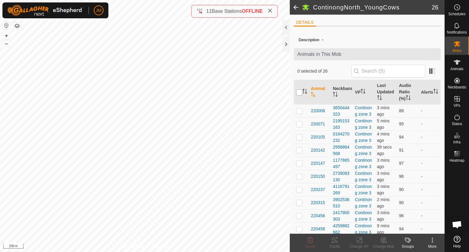
click at [297, 94] on input "checkbox" at bounding box center [299, 92] width 6 height 6
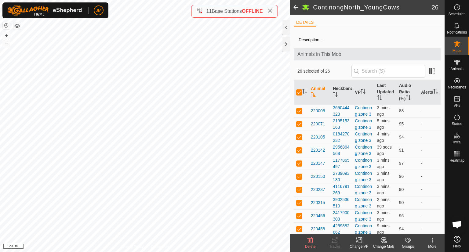
click at [385, 245] on div "Change Mob" at bounding box center [383, 246] width 24 height 5
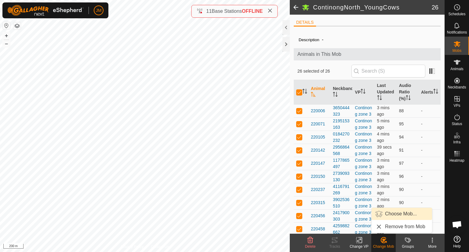
click at [397, 214] on link "Choose Mob..." at bounding box center [402, 214] width 60 height 12
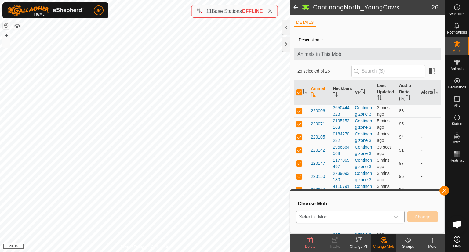
click at [316, 217] on span "Select a Mob" at bounding box center [343, 217] width 93 height 12
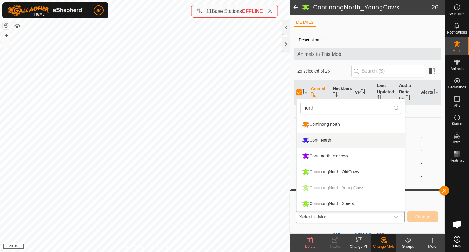
click at [368, 140] on li "Cont_North" at bounding box center [351, 140] width 108 height 15
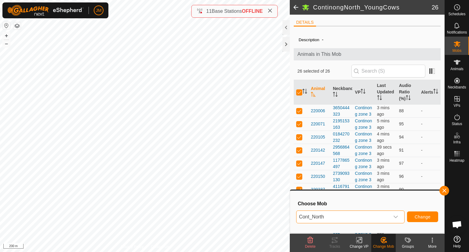
click at [414, 210] on div "Cont_North Change" at bounding box center [367, 217] width 142 height 15
click at [418, 216] on span "Change" at bounding box center [423, 217] width 16 height 5
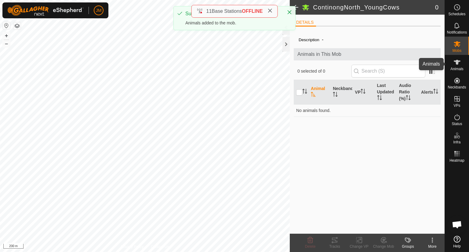
click at [452, 65] on es-animals-svg-icon at bounding box center [457, 62] width 11 height 10
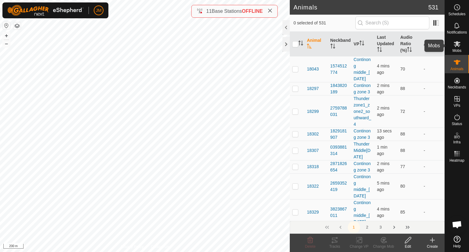
click at [457, 48] on es-mob-svg-icon at bounding box center [457, 44] width 11 height 10
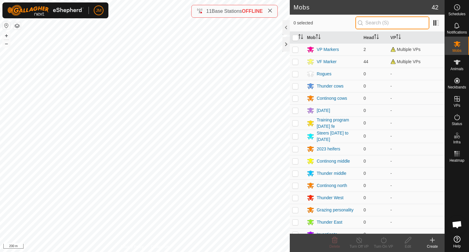
click at [377, 25] on input "text" at bounding box center [392, 22] width 74 height 13
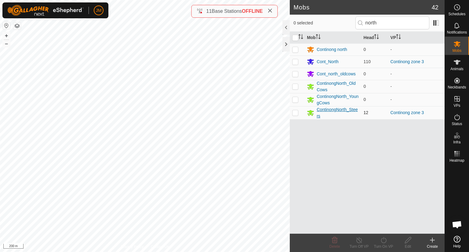
click at [330, 108] on div "ContinongNorth_Steers" at bounding box center [338, 113] width 42 height 13
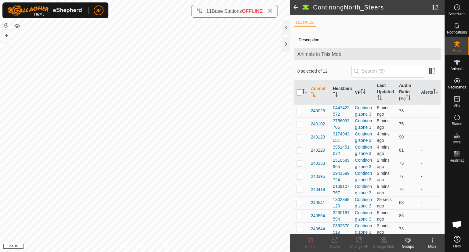
click at [299, 93] on input "checkbox" at bounding box center [299, 92] width 6 height 6
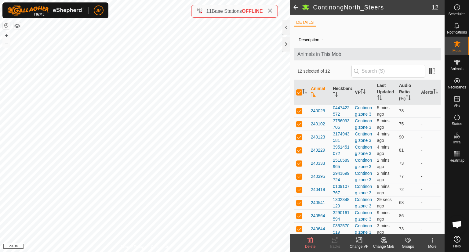
click at [385, 241] on icon at bounding box center [384, 240] width 8 height 7
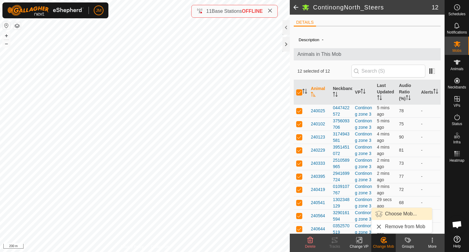
click at [395, 216] on link "Choose Mob..." at bounding box center [402, 214] width 60 height 12
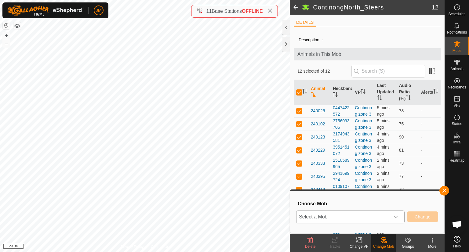
click at [352, 220] on span "Select a Mob" at bounding box center [343, 217] width 93 height 12
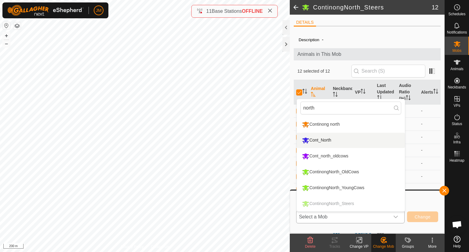
click at [359, 144] on li "Cont_North" at bounding box center [351, 140] width 108 height 15
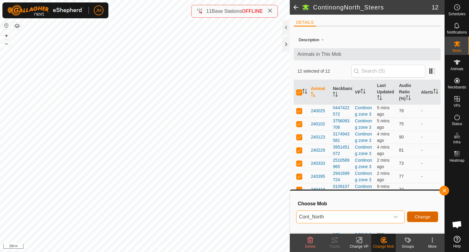
click at [423, 219] on span "Change" at bounding box center [423, 217] width 16 height 5
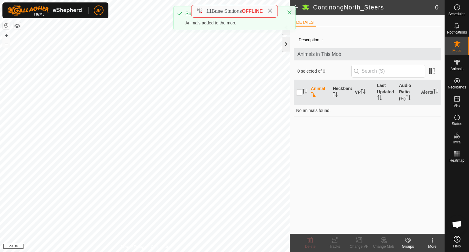
click at [287, 45] on div at bounding box center [285, 44] width 7 height 15
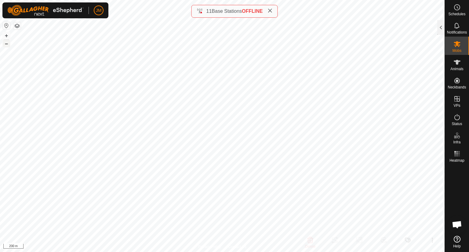
click at [7, 44] on button "–" at bounding box center [6, 43] width 7 height 7
click at [442, 28] on div at bounding box center [440, 27] width 7 height 15
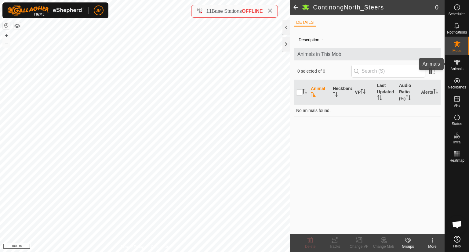
click at [458, 64] on icon at bounding box center [457, 62] width 7 height 5
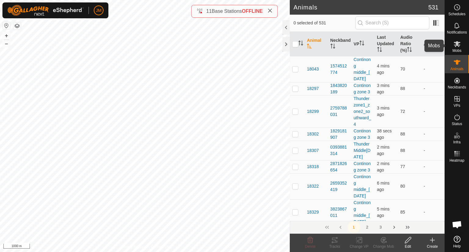
click at [457, 47] on icon at bounding box center [456, 43] width 7 height 7
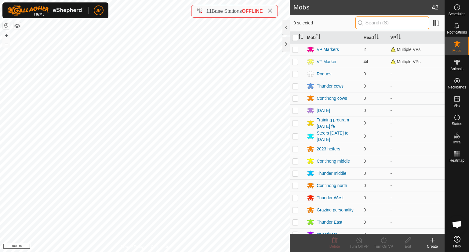
click at [404, 27] on input "text" at bounding box center [392, 22] width 74 height 13
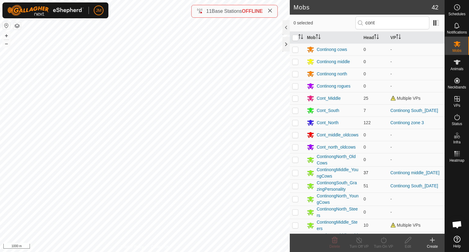
click at [296, 175] on p-checkbox at bounding box center [295, 172] width 6 height 5
click at [329, 175] on div "ContinongMiddle_YoungCows" at bounding box center [338, 173] width 42 height 13
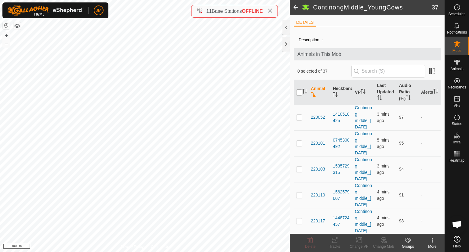
click at [298, 93] on input "checkbox" at bounding box center [299, 92] width 6 height 6
click at [381, 240] on icon at bounding box center [383, 240] width 5 height 5
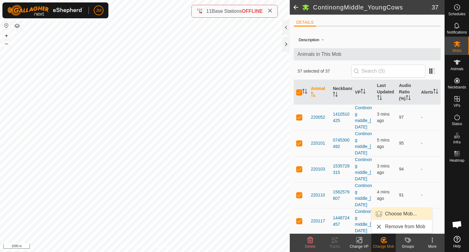
click at [396, 213] on link "Choose Mob..." at bounding box center [402, 214] width 60 height 12
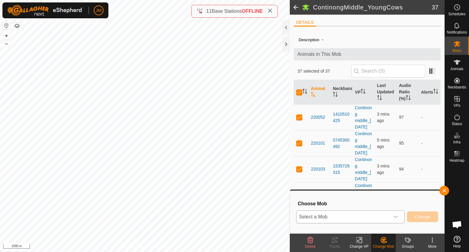
click at [370, 217] on span "Select a Mob" at bounding box center [343, 217] width 93 height 12
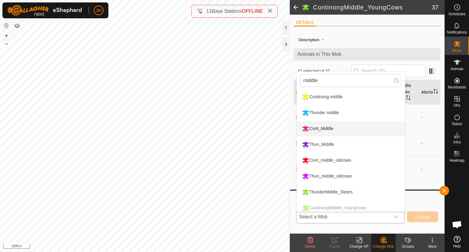
click at [345, 128] on li "Cont_Middle" at bounding box center [351, 128] width 108 height 15
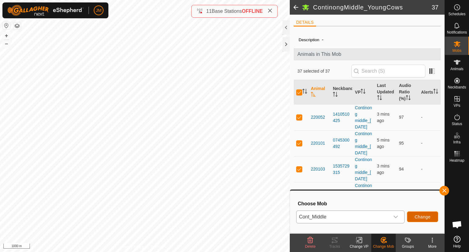
click at [415, 219] on span "Change" at bounding box center [423, 217] width 16 height 5
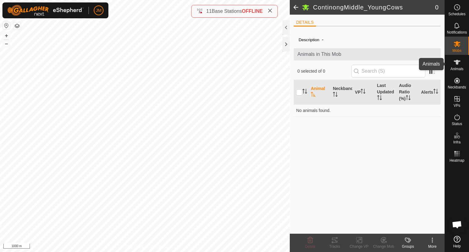
click at [457, 60] on icon at bounding box center [457, 62] width 7 height 5
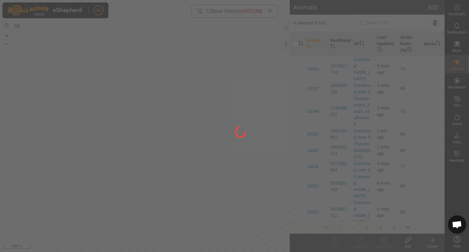
click at [456, 48] on div at bounding box center [234, 126] width 469 height 252
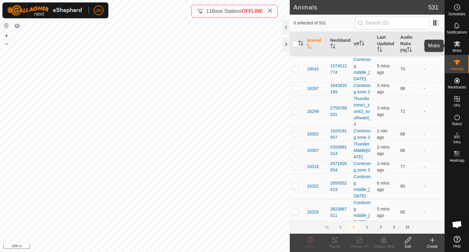
click at [456, 49] on span "Mobs" at bounding box center [457, 51] width 9 height 4
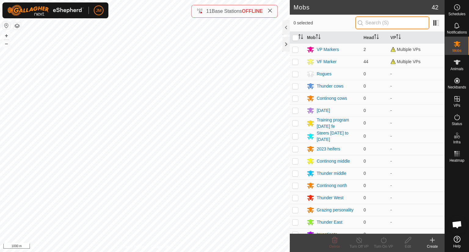
click at [398, 24] on input "text" at bounding box center [392, 22] width 74 height 13
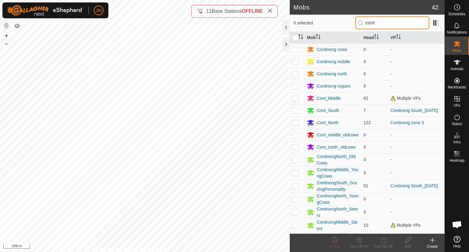
click at [370, 22] on input "cont" at bounding box center [392, 22] width 74 height 13
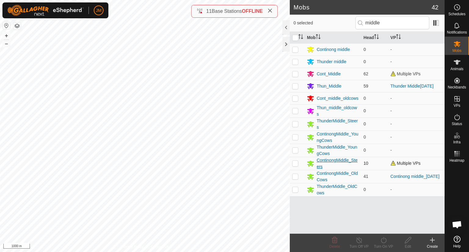
click at [335, 159] on div "ContinongMiddle_Steers" at bounding box center [338, 163] width 42 height 13
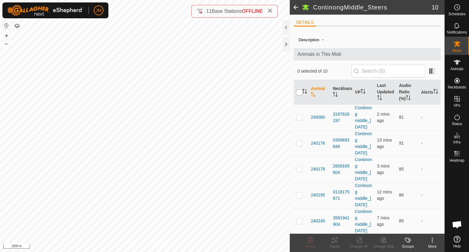
click at [300, 92] on input "checkbox" at bounding box center [299, 92] width 6 height 6
click at [384, 242] on icon at bounding box center [384, 240] width 8 height 7
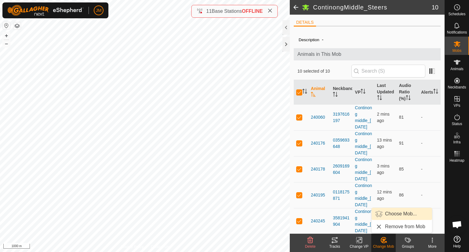
click at [395, 217] on link "Choose Mob..." at bounding box center [402, 214] width 60 height 12
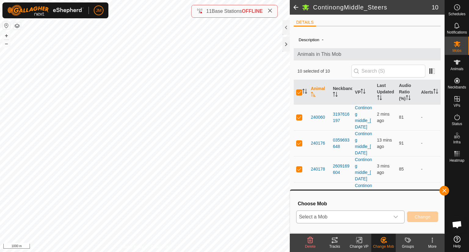
click at [355, 220] on span "Select a Mob" at bounding box center [343, 217] width 93 height 12
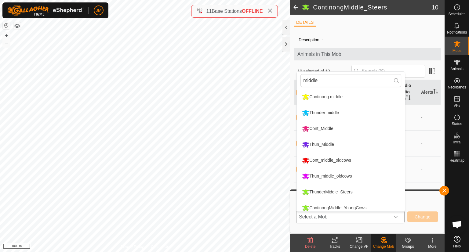
scroll to position [4, 0]
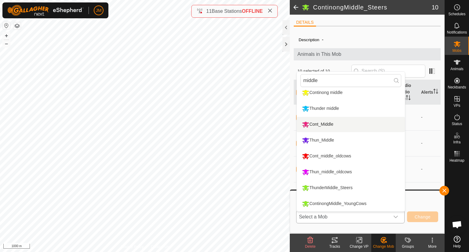
click at [353, 122] on li "Cont_Middle" at bounding box center [351, 124] width 108 height 15
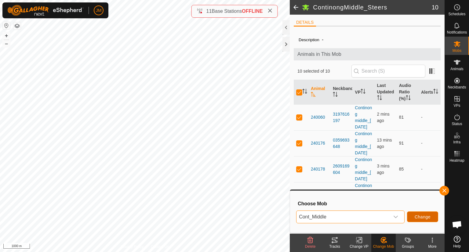
click at [413, 218] on button "Change" at bounding box center [422, 217] width 31 height 11
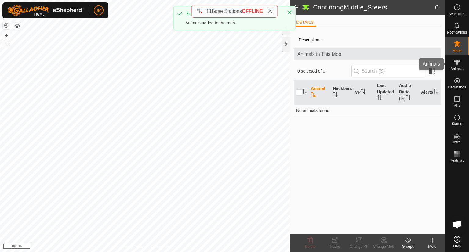
click at [456, 64] on icon at bounding box center [457, 62] width 7 height 5
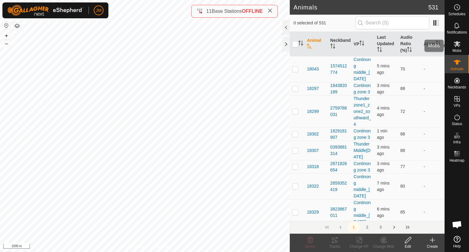
click at [455, 50] on span "Mobs" at bounding box center [457, 51] width 9 height 4
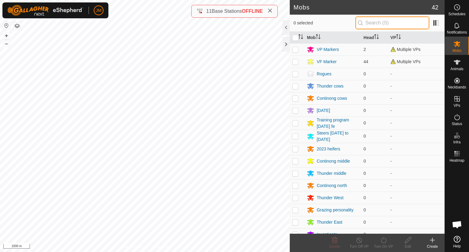
click at [399, 26] on input "text" at bounding box center [392, 22] width 74 height 13
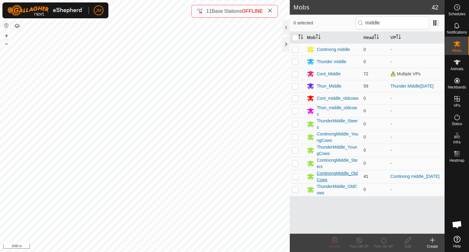
click at [332, 173] on div "ContinongMiddle_OldCows" at bounding box center [338, 176] width 42 height 13
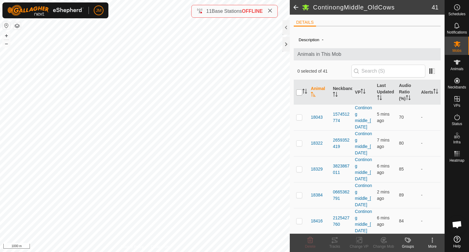
click at [300, 94] on input "checkbox" at bounding box center [299, 92] width 6 height 6
click at [380, 242] on icon at bounding box center [384, 240] width 8 height 7
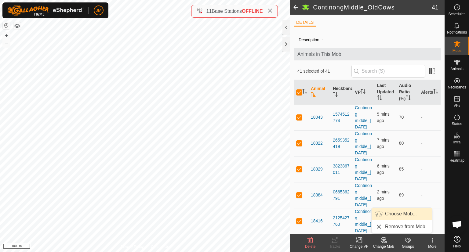
click at [395, 217] on span "Choose Mob..." at bounding box center [401, 213] width 32 height 7
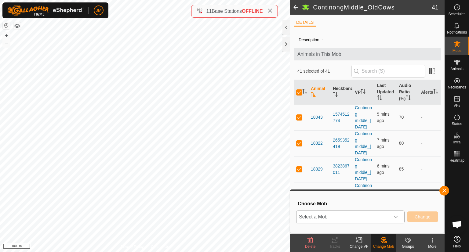
click at [364, 220] on span "Select a Mob" at bounding box center [343, 217] width 93 height 12
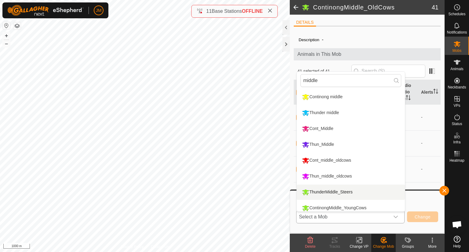
scroll to position [4, 0]
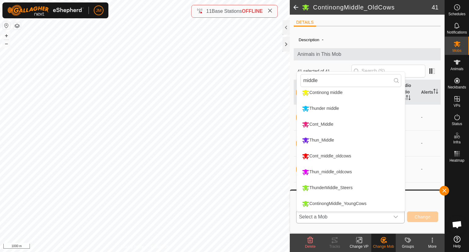
click at [371, 127] on li "Cont_Middle" at bounding box center [351, 124] width 108 height 15
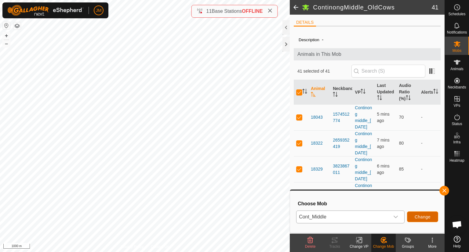
click at [425, 217] on span "Change" at bounding box center [423, 217] width 16 height 5
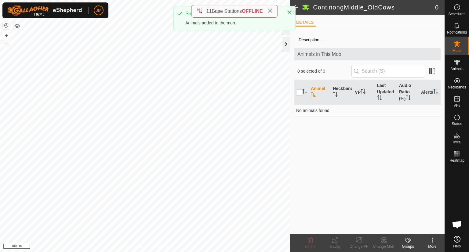
click at [289, 43] on div at bounding box center [285, 44] width 7 height 15
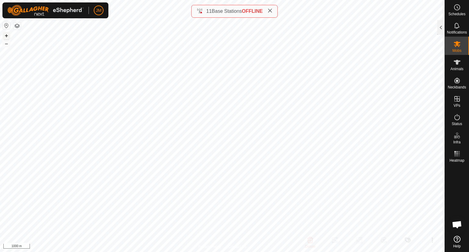
click at [5, 36] on button "+" at bounding box center [6, 35] width 7 height 7
click at [440, 31] on div at bounding box center [440, 27] width 7 height 15
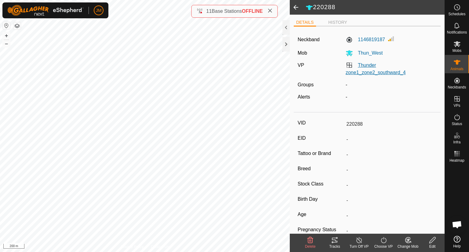
click at [370, 72] on link "Thunder zone1_zone2_southward_4" at bounding box center [376, 69] width 60 height 13
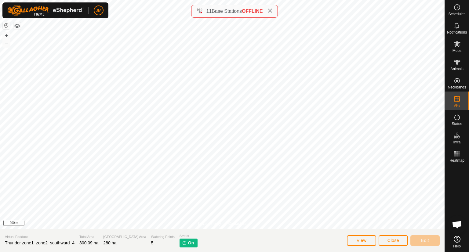
click at [48, 242] on span "Thunder zone1_zone2_southward_4" at bounding box center [40, 243] width 70 height 5
copy span "Thunder zone1_zone2_southward_4"
click at [398, 242] on span "Close" at bounding box center [394, 240] width 12 height 5
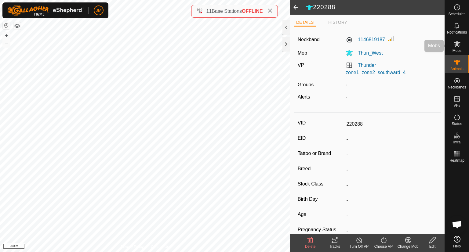
click at [455, 47] on icon at bounding box center [456, 43] width 7 height 7
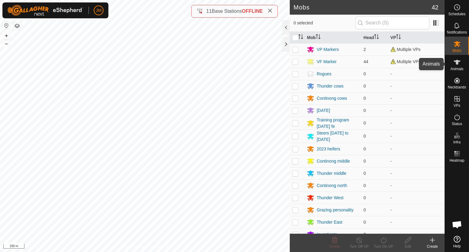
click at [456, 61] on icon at bounding box center [457, 62] width 7 height 5
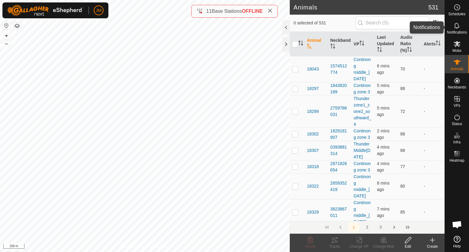
click at [457, 43] on icon at bounding box center [457, 44] width 7 height 6
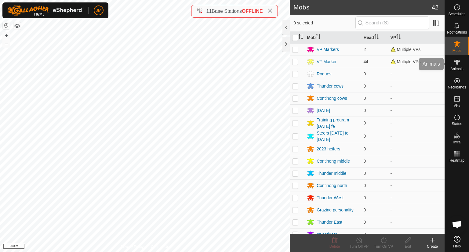
click at [456, 62] on icon at bounding box center [457, 62] width 7 height 5
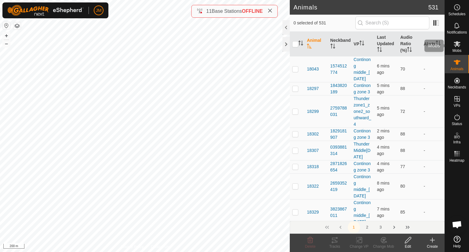
click at [457, 45] on icon at bounding box center [457, 44] width 7 height 6
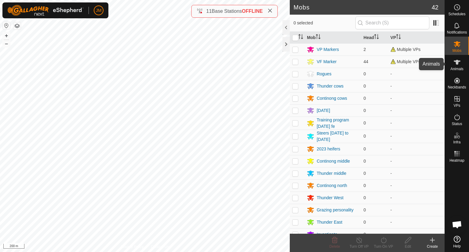
click at [459, 64] on icon at bounding box center [456, 62] width 7 height 7
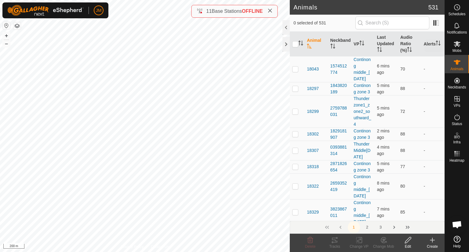
click at [454, 44] on icon at bounding box center [456, 43] width 7 height 7
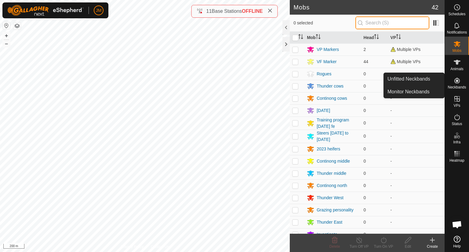
click at [377, 25] on input "text" at bounding box center [392, 22] width 74 height 13
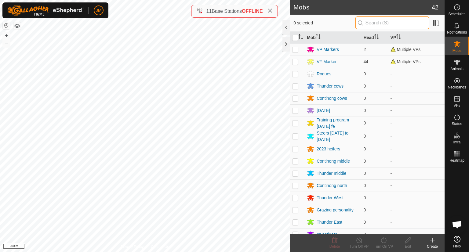
paste input "Thunder zone1_zone2_southward_4"
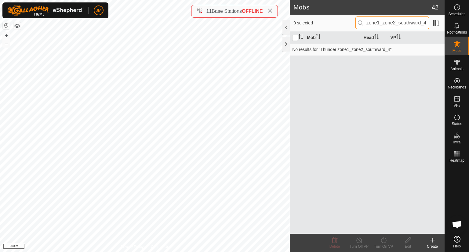
click at [373, 25] on input "Thunder zone1_zone2_southward_4" at bounding box center [392, 22] width 74 height 13
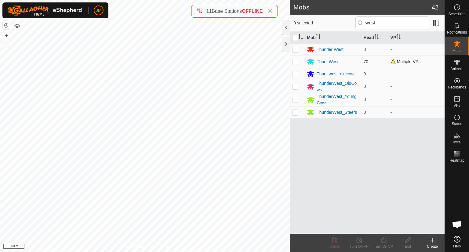
click at [297, 61] on p-checkbox at bounding box center [295, 61] width 6 height 5
click at [383, 242] on icon at bounding box center [383, 240] width 5 height 6
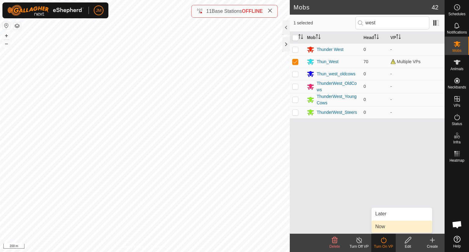
click at [393, 225] on link "Now" at bounding box center [402, 227] width 60 height 12
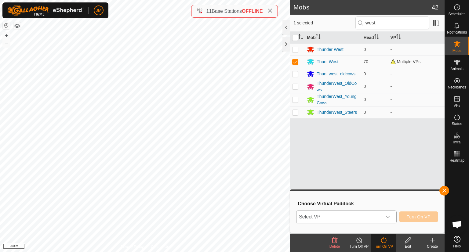
click at [350, 220] on span "Select VP" at bounding box center [339, 217] width 85 height 12
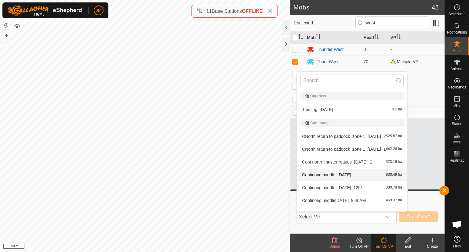
scroll to position [8, 0]
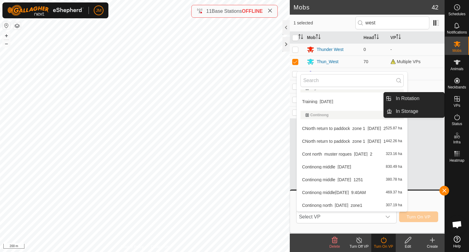
click at [456, 105] on span "VPs" at bounding box center [456, 106] width 7 height 4
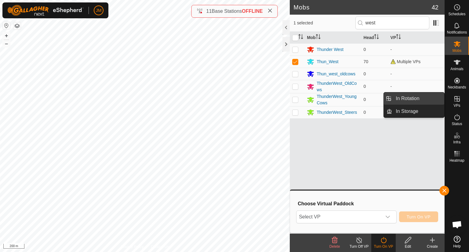
click at [417, 96] on link "In Rotation" at bounding box center [418, 99] width 52 height 12
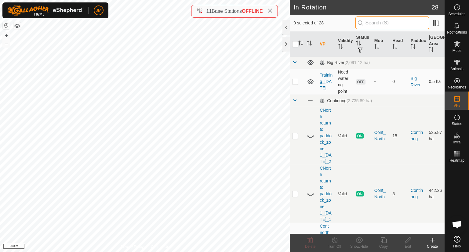
click at [395, 19] on input "text" at bounding box center [392, 22] width 74 height 13
paste input "Thunder zone1_zone2_southward_4"
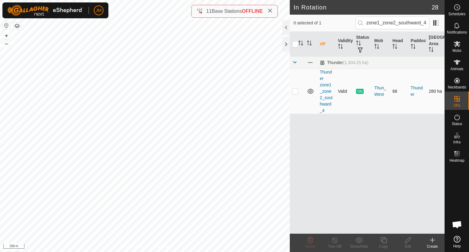
click at [297, 92] on p-checkbox at bounding box center [295, 91] width 6 height 5
click at [384, 243] on icon at bounding box center [384, 240] width 6 height 6
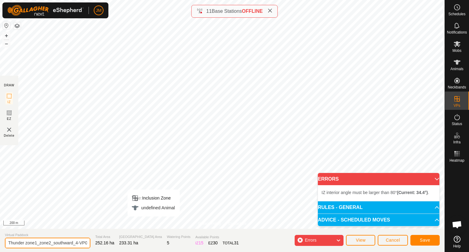
click at [76, 242] on input "Thunder zone1_zone2_southward_4-VP001" at bounding box center [48, 243] width 86 height 11
click at [77, 243] on input "Thunder zone1_zone2_southward_4-VP001" at bounding box center [48, 243] width 86 height 11
drag, startPoint x: 79, startPoint y: 243, endPoint x: 94, endPoint y: 243, distance: 15.3
click at [94, 243] on section "Virtual Paddock Thunder zone1_zone2_southward_5-VP001 Total Area 252.16 ha Graz…" at bounding box center [222, 240] width 445 height 23
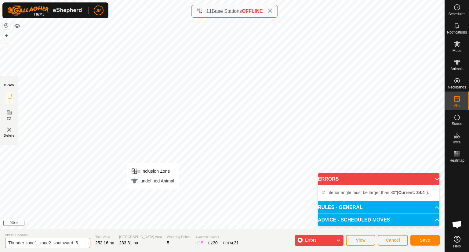
scroll to position [0, 0]
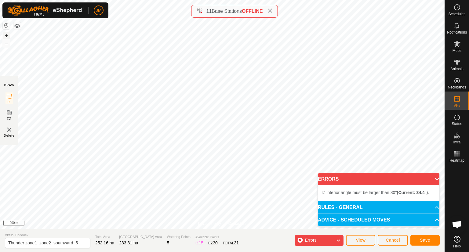
click at [5, 37] on button "+" at bounding box center [6, 35] width 7 height 7
click at [5, 45] on button "–" at bounding box center [6, 43] width 7 height 7
click at [458, 48] on es-mob-svg-icon at bounding box center [457, 44] width 11 height 10
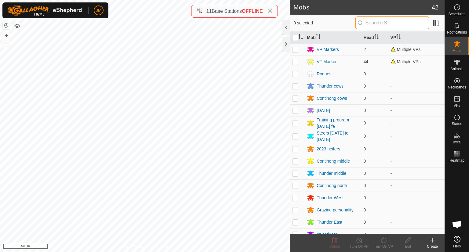
click at [379, 19] on input "text" at bounding box center [392, 22] width 74 height 13
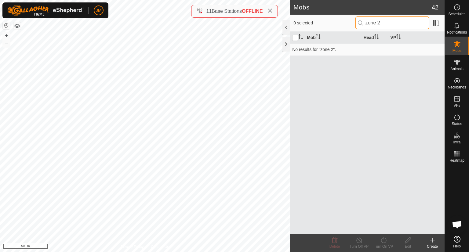
drag, startPoint x: 385, startPoint y: 20, endPoint x: 347, endPoint y: 24, distance: 38.1
click at [347, 24] on div "0 selected zone 2" at bounding box center [366, 22] width 147 height 13
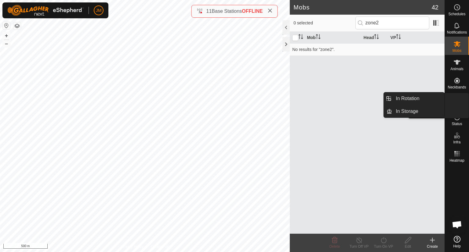
click at [457, 101] on icon at bounding box center [456, 98] width 5 height 5
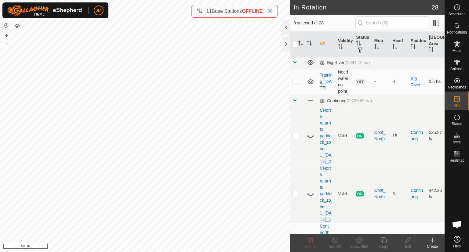
click at [368, 30] on div "0 selected of 28" at bounding box center [367, 23] width 155 height 17
click at [383, 20] on input "text" at bounding box center [392, 22] width 74 height 13
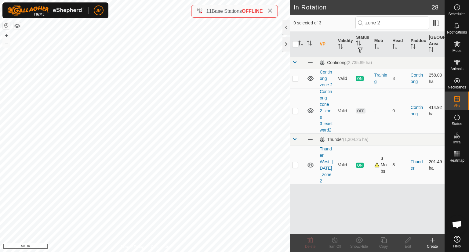
click at [296, 167] on p-checkbox at bounding box center [295, 164] width 6 height 5
drag, startPoint x: 336, startPoint y: 180, endPoint x: 320, endPoint y: 151, distance: 33.9
click at [320, 151] on tr "Thunder West_[DATE]_zone 2 Valid ON 3 Mobs 8 Thunder 201.49 ha" at bounding box center [367, 165] width 155 height 39
copy link "Thunder West_[DATE]_zone 2"
click at [458, 47] on icon at bounding box center [456, 43] width 7 height 7
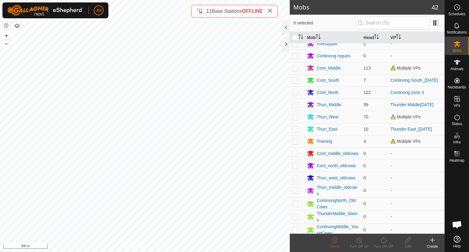
scroll to position [190, 0]
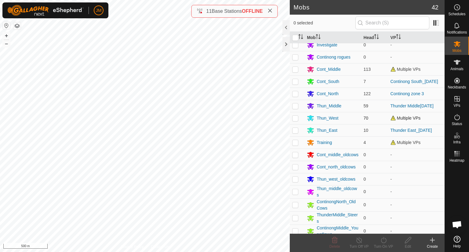
click at [296, 120] on p-checkbox at bounding box center [295, 118] width 6 height 5
click at [383, 243] on icon at bounding box center [384, 240] width 8 height 7
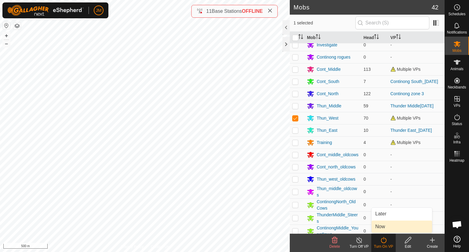
click at [393, 224] on link "Now" at bounding box center [402, 227] width 60 height 12
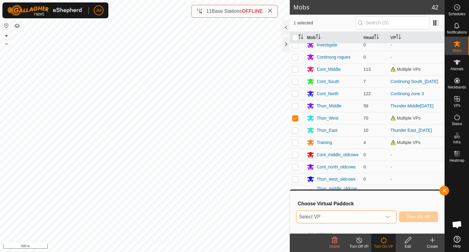
click at [333, 218] on span "Select VP" at bounding box center [339, 217] width 85 height 12
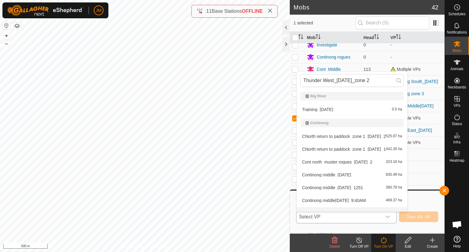
scroll to position [0, 0]
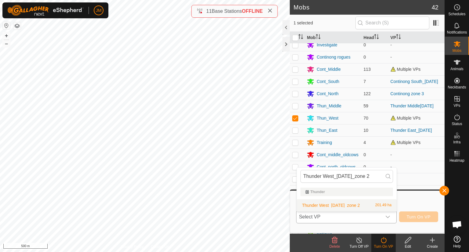
click at [330, 201] on li "Thunder West_[DATE]_zone 2 201.49 ha" at bounding box center [347, 205] width 100 height 12
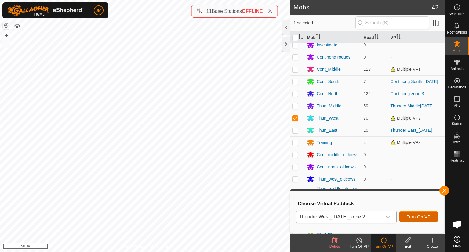
click at [418, 217] on span "Turn On VP" at bounding box center [419, 217] width 24 height 5
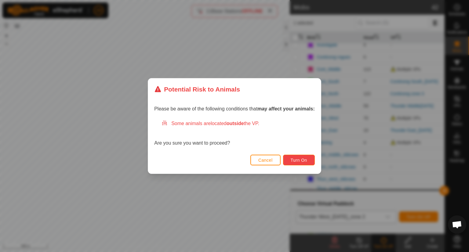
click at [299, 161] on span "Turn On" at bounding box center [299, 160] width 16 height 5
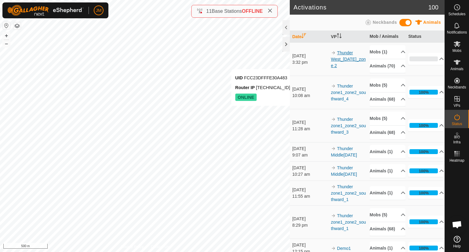
drag, startPoint x: 354, startPoint y: 69, endPoint x: 336, endPoint y: 55, distance: 22.5
click at [336, 55] on td "Thunder West_[DATE]_zone 2" at bounding box center [348, 58] width 39 height 33
copy link "Thunder West_[DATE]_zone 2"
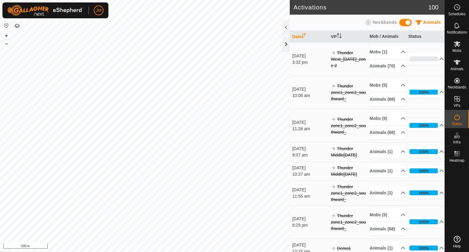
click at [286, 46] on div at bounding box center [285, 44] width 7 height 15
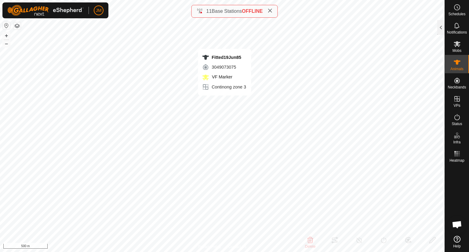
type input "Fitted19Jun85"
type input "-"
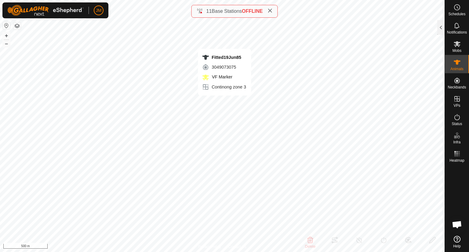
type input "-"
click at [440, 27] on div at bounding box center [440, 27] width 7 height 15
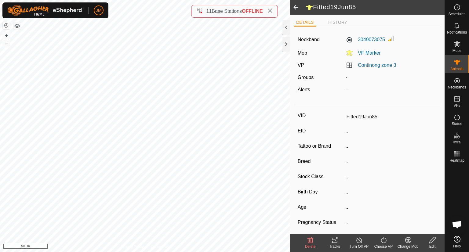
click at [336, 242] on icon at bounding box center [334, 240] width 5 height 5
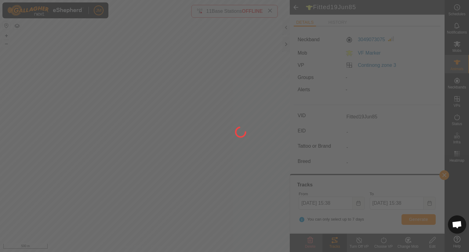
click at [419, 220] on div at bounding box center [234, 126] width 469 height 252
click at [417, 219] on div at bounding box center [234, 126] width 469 height 252
click at [415, 220] on div at bounding box center [234, 126] width 469 height 252
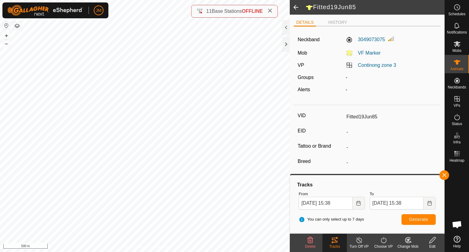
click at [404, 243] on icon at bounding box center [408, 240] width 8 height 7
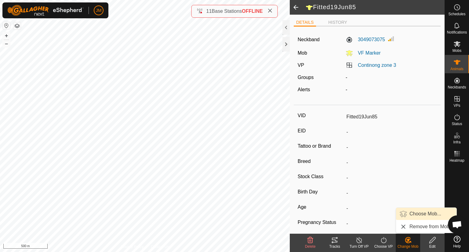
click at [415, 213] on link "Choose Mob..." at bounding box center [426, 214] width 60 height 12
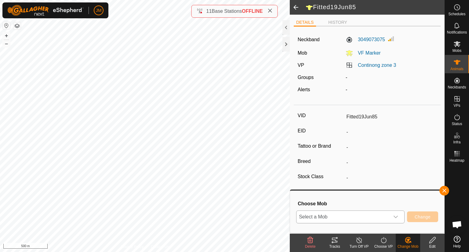
click at [362, 219] on span "Select a Mob" at bounding box center [343, 217] width 93 height 12
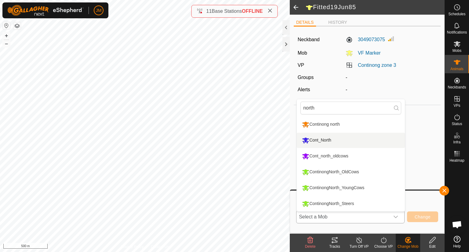
type input "north"
click at [368, 139] on li "Cont_North" at bounding box center [351, 140] width 108 height 15
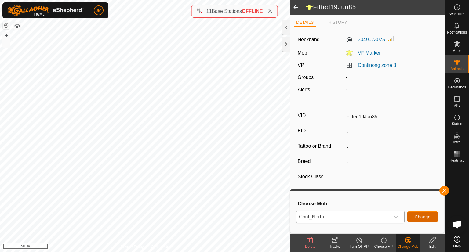
click at [412, 216] on button "Change" at bounding box center [422, 217] width 31 height 11
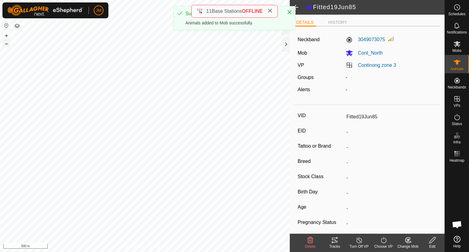
click at [3, 40] on button "–" at bounding box center [6, 43] width 7 height 7
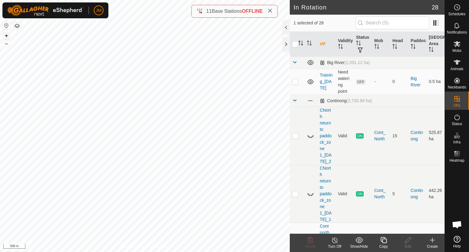
click at [5, 37] on button "+" at bounding box center [6, 35] width 7 height 7
click at [64, 123] on div "230914 3721234565 ThunderEast_GrazingPersonality Thunder East_09March2025 + – ⇧…" at bounding box center [145, 126] width 290 height 252
checkbox input "true"
click at [459, 47] on icon at bounding box center [456, 43] width 7 height 7
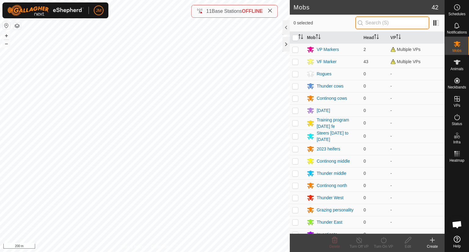
click at [389, 26] on input "text" at bounding box center [392, 22] width 74 height 13
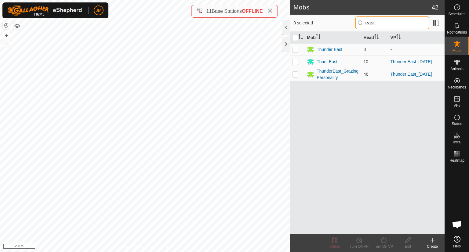
type input "east"
click at [297, 76] on p-checkbox at bounding box center [295, 74] width 6 height 5
checkbox input "true"
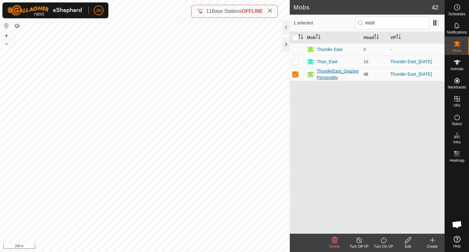
click at [330, 81] on div "ThunderEast_GrazingPersonality" at bounding box center [338, 74] width 42 height 13
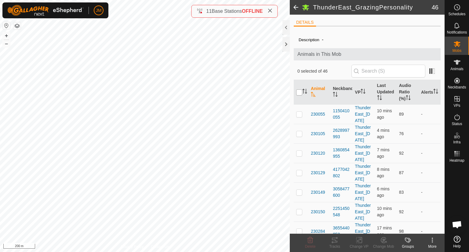
click at [299, 93] on input "checkbox" at bounding box center [299, 92] width 6 height 6
checkbox input "true"
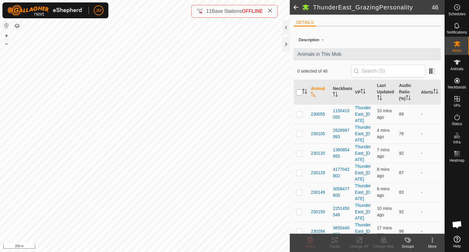
checkbox input "true"
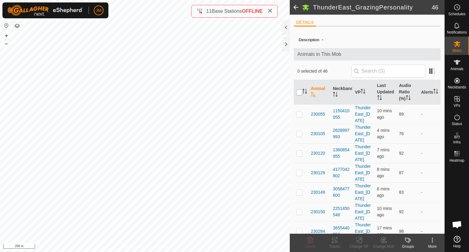
checkbox input "true"
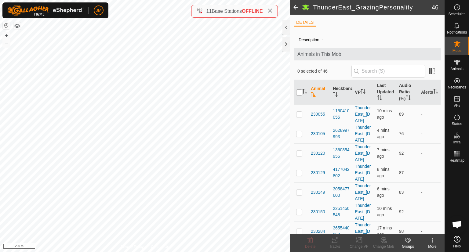
checkbox input "true"
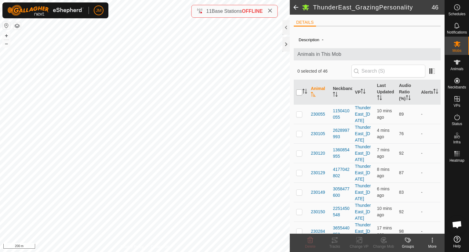
checkbox input "true"
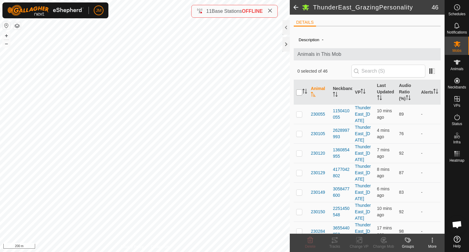
checkbox input "true"
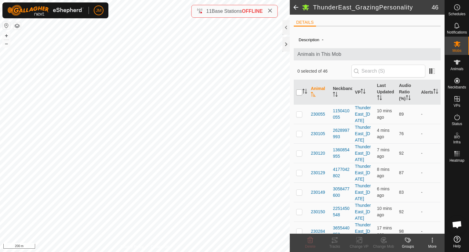
checkbox input "true"
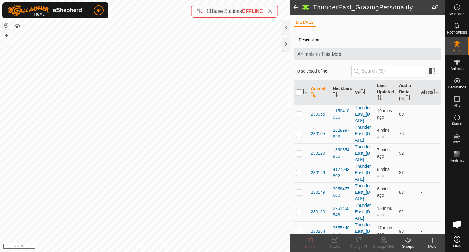
checkbox input "true"
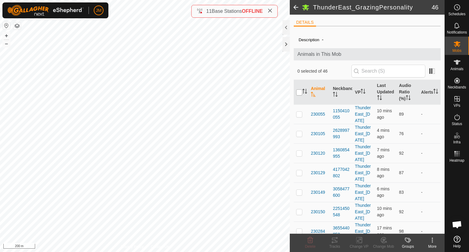
checkbox input "true"
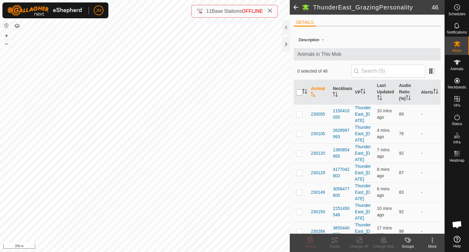
checkbox input "true"
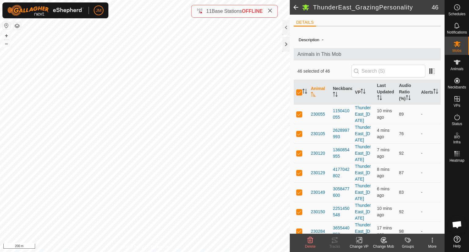
click at [383, 245] on div "Change Mob" at bounding box center [383, 246] width 24 height 5
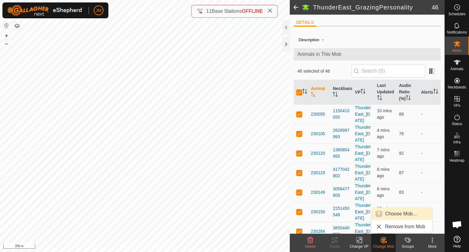
click at [395, 219] on link "Choose Mob..." at bounding box center [402, 214] width 60 height 12
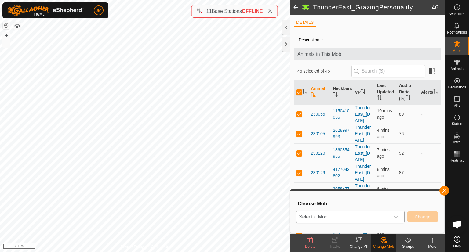
click at [371, 217] on span "Select a Mob" at bounding box center [343, 217] width 93 height 12
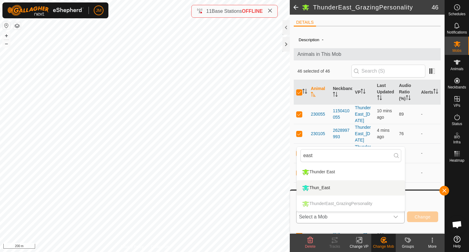
type input "east"
click at [347, 186] on li "Thun_East" at bounding box center [351, 187] width 108 height 15
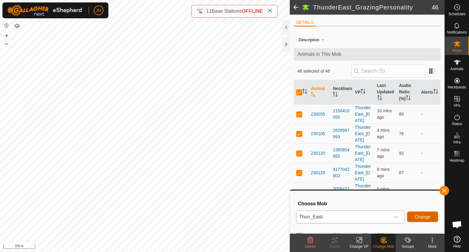
click at [422, 221] on button "Change" at bounding box center [422, 217] width 31 height 11
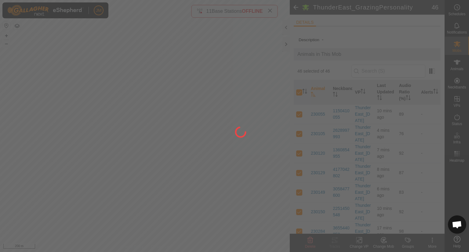
checkbox input "false"
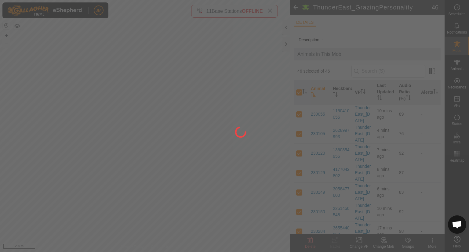
checkbox input "false"
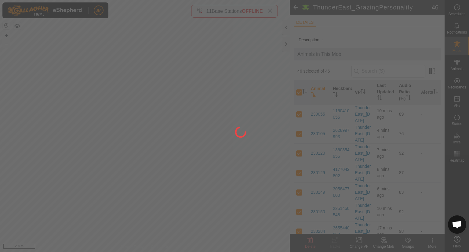
checkbox input "false"
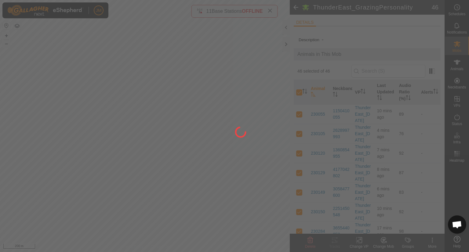
checkbox input "false"
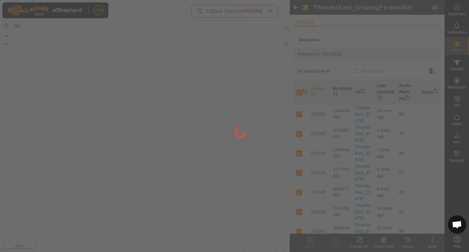
checkbox input "false"
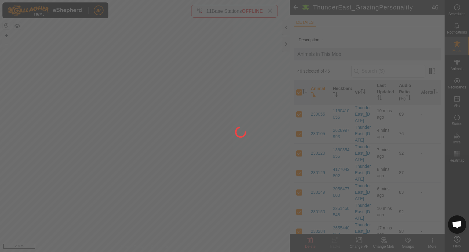
checkbox input "false"
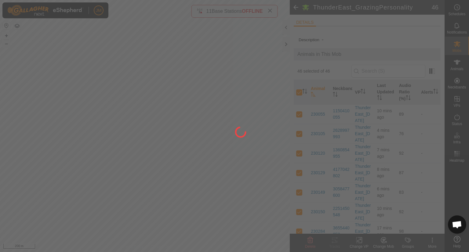
checkbox input "false"
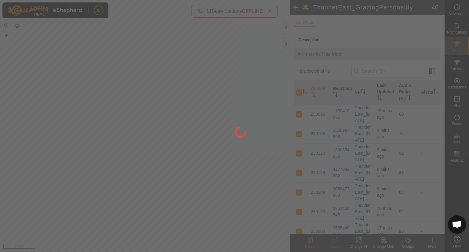
checkbox input "false"
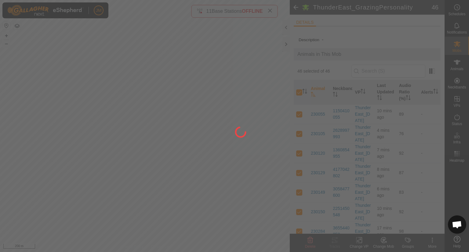
checkbox input "false"
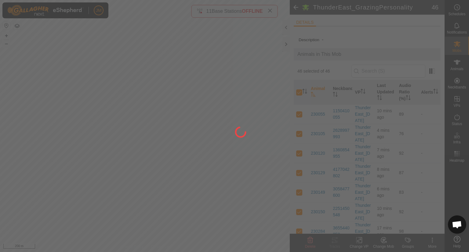
checkbox input "false"
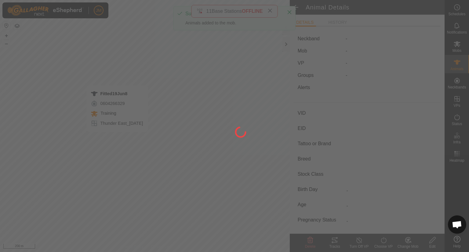
type input "Fitted19Jun8"
type input "-"
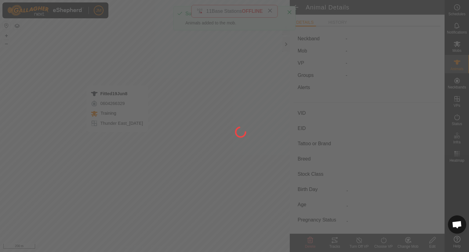
type input "-"
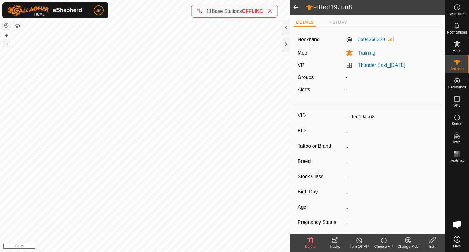
click at [5, 45] on button "–" at bounding box center [6, 43] width 7 height 7
click at [456, 46] on icon at bounding box center [456, 43] width 7 height 7
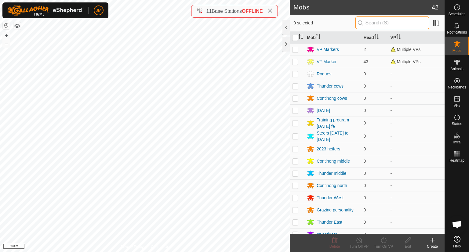
click at [405, 26] on input "text" at bounding box center [392, 22] width 74 height 13
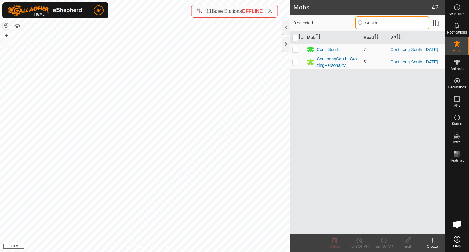
type input "south"
click at [332, 67] on div "ContinongSouth_GrazingPersonality" at bounding box center [338, 62] width 42 height 13
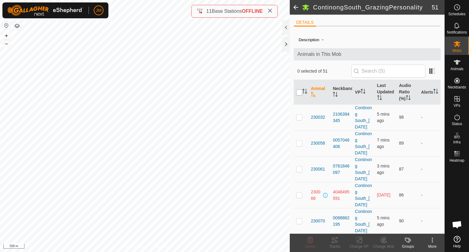
click at [299, 95] on input "checkbox" at bounding box center [299, 92] width 6 height 6
checkbox input "true"
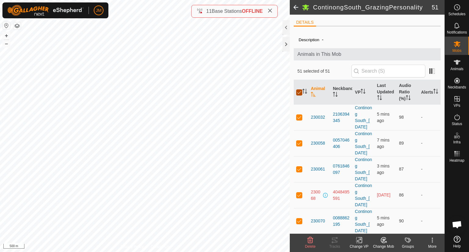
checkbox input "true"
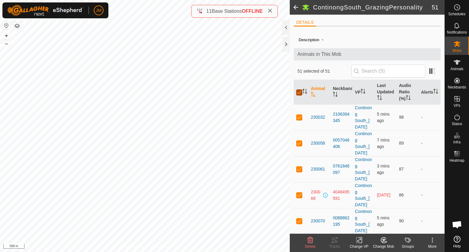
checkbox input "true"
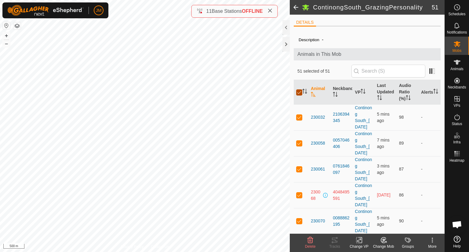
checkbox input "true"
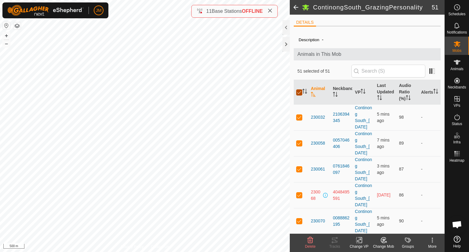
checkbox input "true"
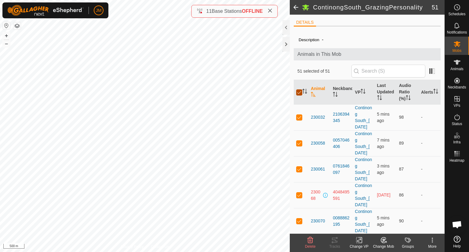
checkbox input "true"
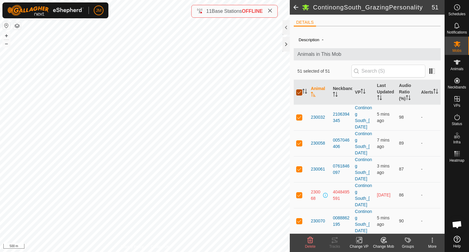
checkbox input "true"
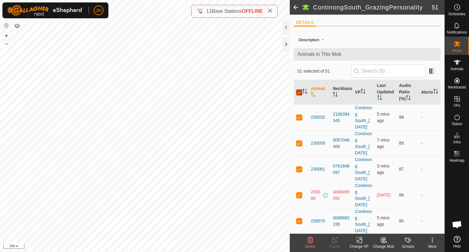
checkbox input "true"
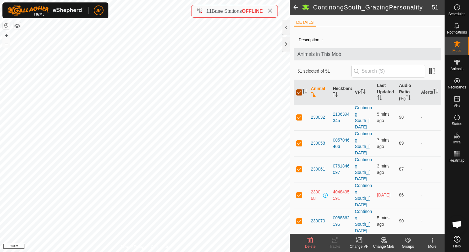
checkbox input "true"
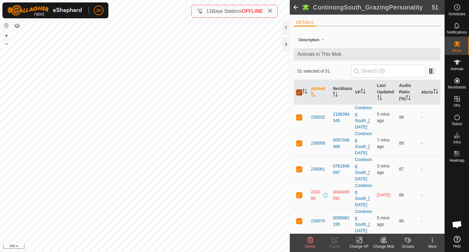
checkbox input "true"
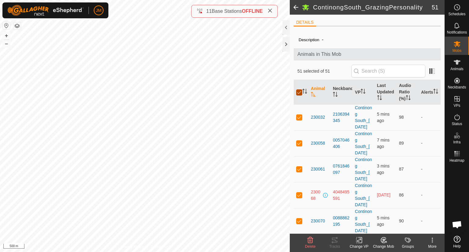
checkbox input "true"
click at [385, 244] on div "Change Mob" at bounding box center [383, 246] width 24 height 5
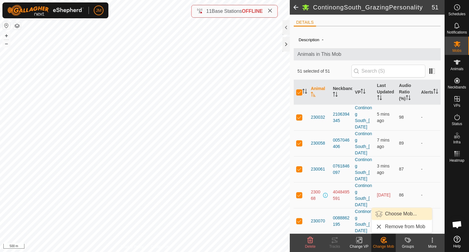
click at [397, 218] on link "Choose Mob..." at bounding box center [402, 214] width 60 height 12
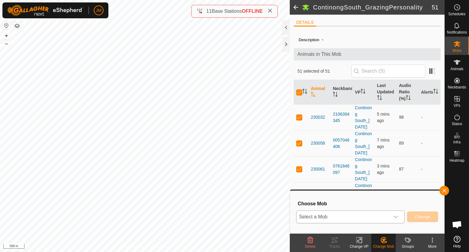
click at [362, 220] on span "Select a Mob" at bounding box center [343, 217] width 93 height 12
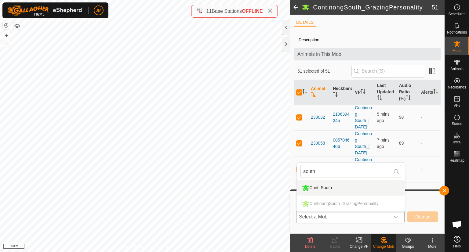
type input "south"
click at [348, 188] on li "Cont_South" at bounding box center [351, 187] width 108 height 15
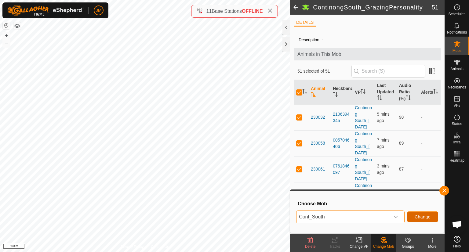
click at [422, 219] on span "Change" at bounding box center [423, 217] width 16 height 5
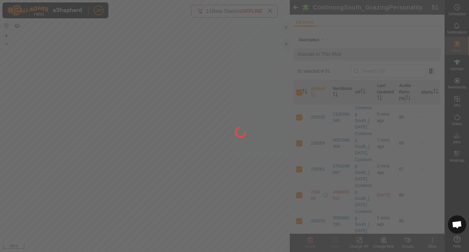
checkbox input "false"
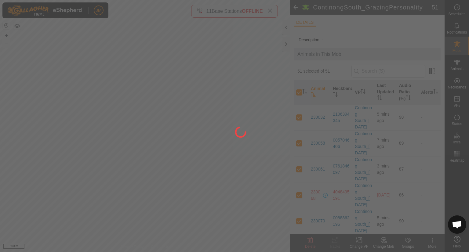
checkbox input "false"
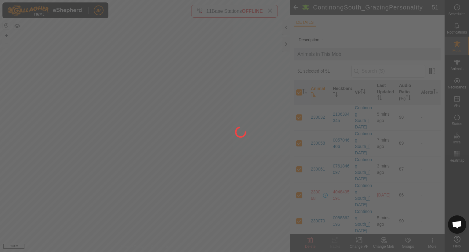
checkbox input "false"
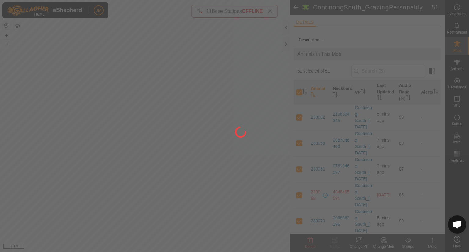
checkbox input "false"
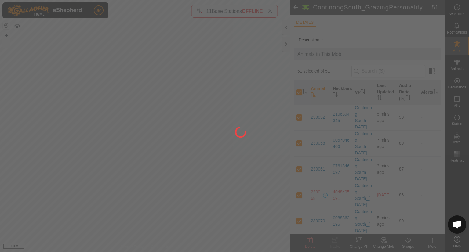
checkbox input "false"
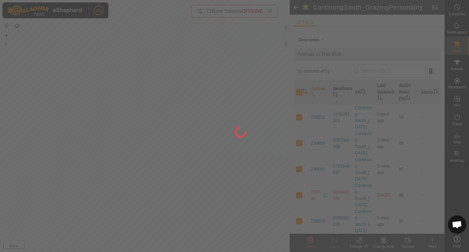
checkbox input "false"
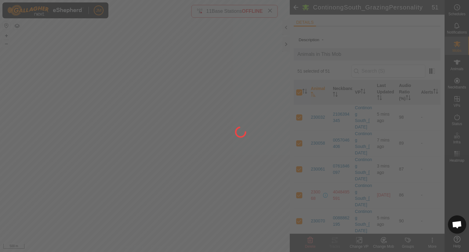
checkbox input "false"
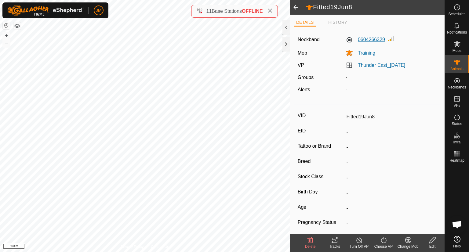
click at [368, 39] on label "0604266329" at bounding box center [365, 39] width 39 height 7
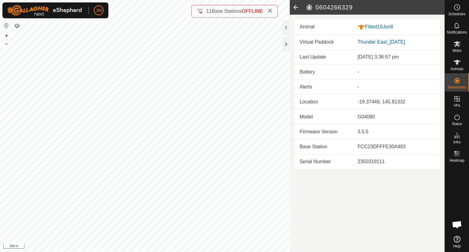
drag, startPoint x: 360, startPoint y: 7, endPoint x: 316, endPoint y: 8, distance: 43.7
click at [316, 8] on h2 "0604266329" at bounding box center [375, 7] width 139 height 7
drag, startPoint x: 316, startPoint y: 8, endPoint x: 324, endPoint y: 11, distance: 8.5
click at [324, 11] on header "0604266329" at bounding box center [367, 7] width 155 height 15
copy h2 "0604266329"
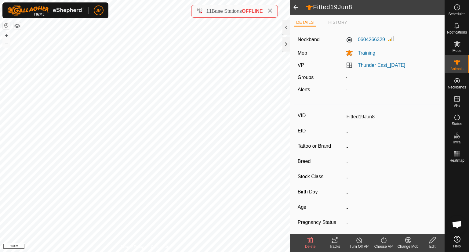
click at [408, 246] on div "Change Mob" at bounding box center [408, 246] width 24 height 5
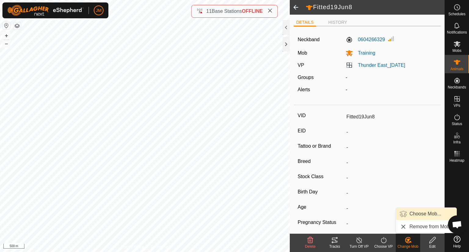
click at [419, 213] on link "Choose Mob..." at bounding box center [426, 214] width 60 height 12
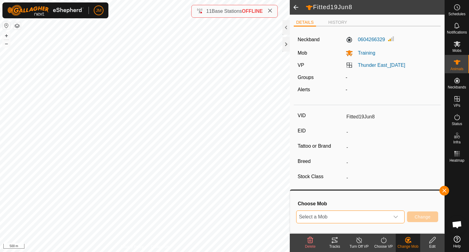
click at [364, 216] on span "Select a Mob" at bounding box center [343, 217] width 93 height 12
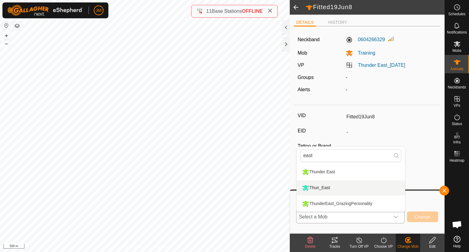
click at [344, 186] on li "Thun_East" at bounding box center [351, 187] width 108 height 15
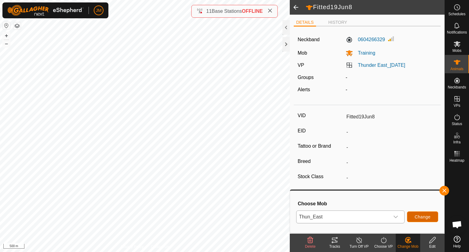
click at [415, 215] on span "Change" at bounding box center [423, 217] width 16 height 5
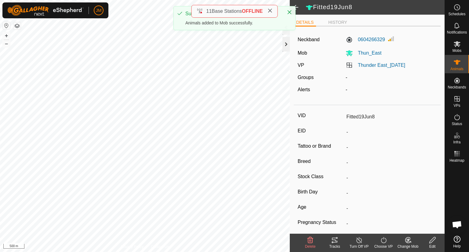
click at [289, 46] on div at bounding box center [285, 44] width 7 height 15
